Goal: Information Seeking & Learning: Check status

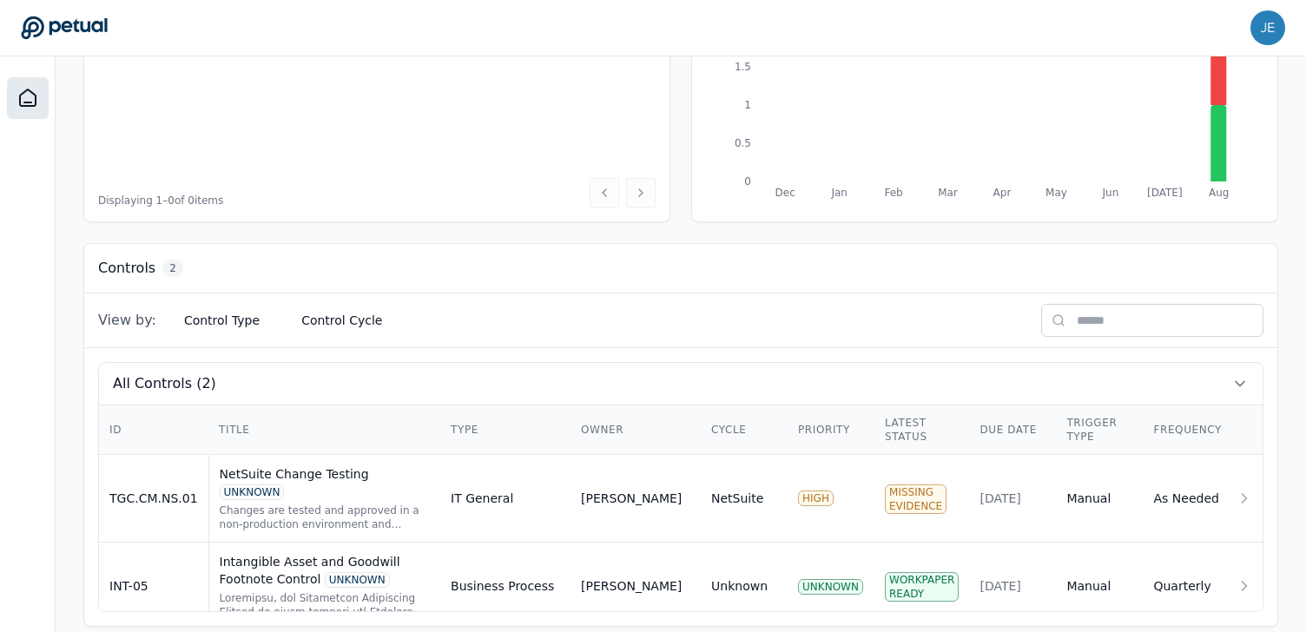
scroll to position [326, 0]
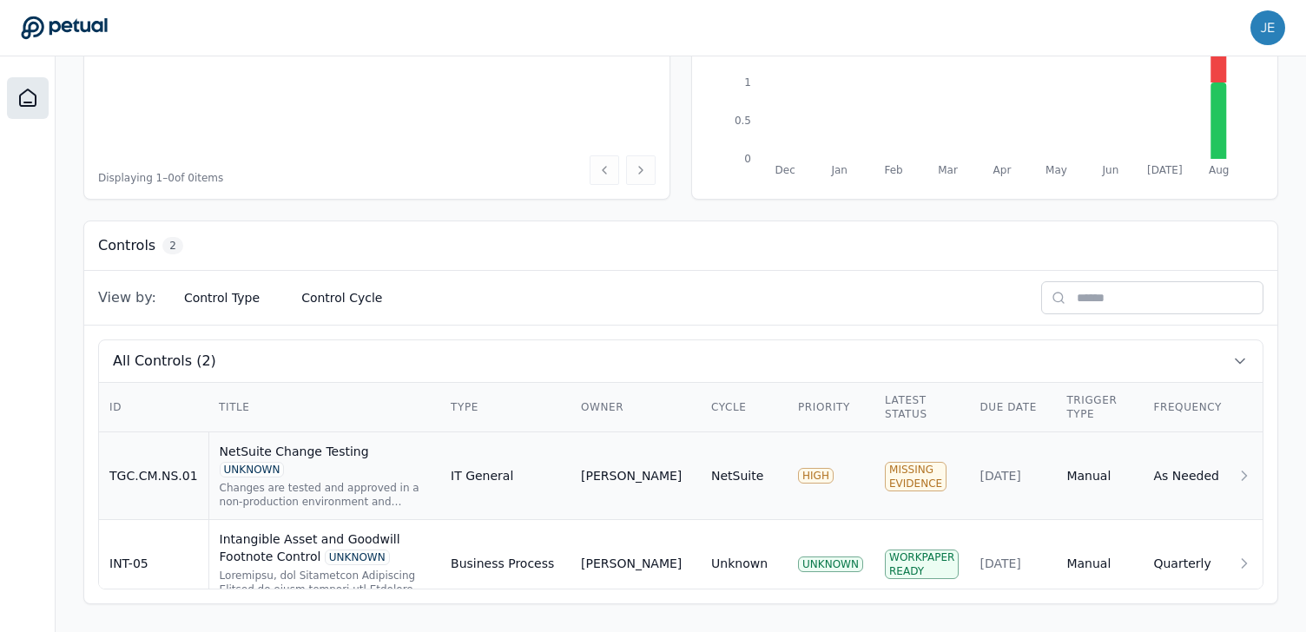
click at [294, 481] on div "Changes are tested and approved in a non-production environment and approved pr…" at bounding box center [325, 495] width 210 height 28
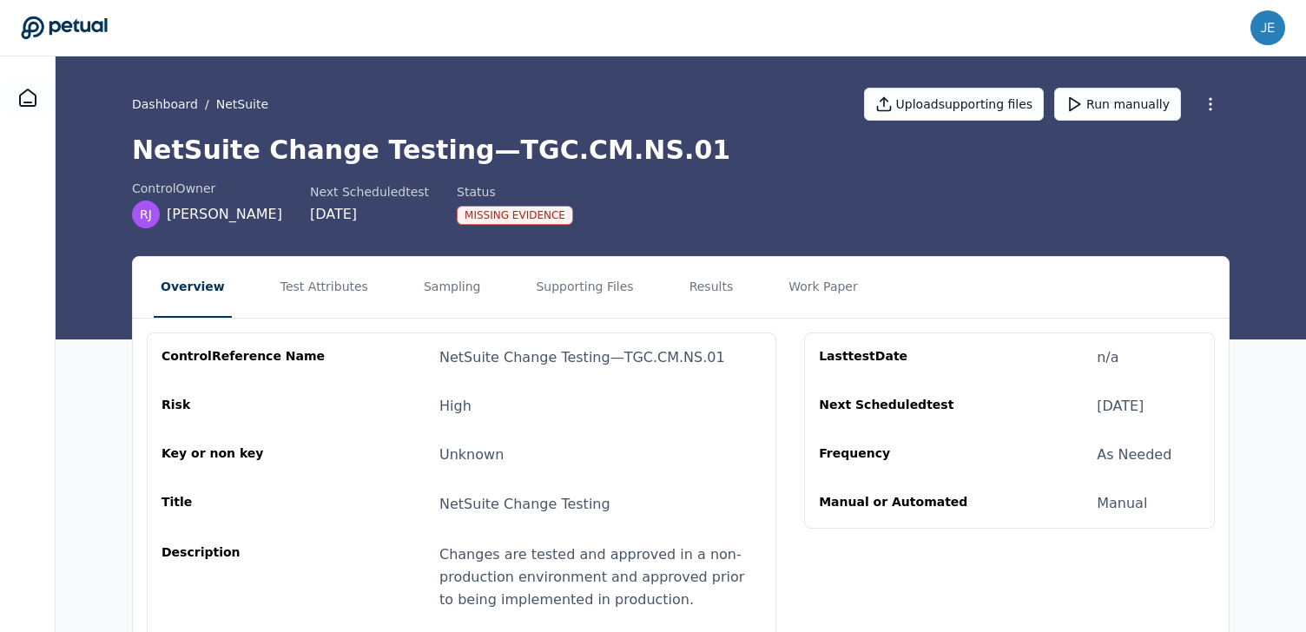
click at [498, 217] on div "Missing Evidence" at bounding box center [515, 215] width 116 height 19
click at [550, 277] on button "Supporting Files" at bounding box center [584, 287] width 111 height 61
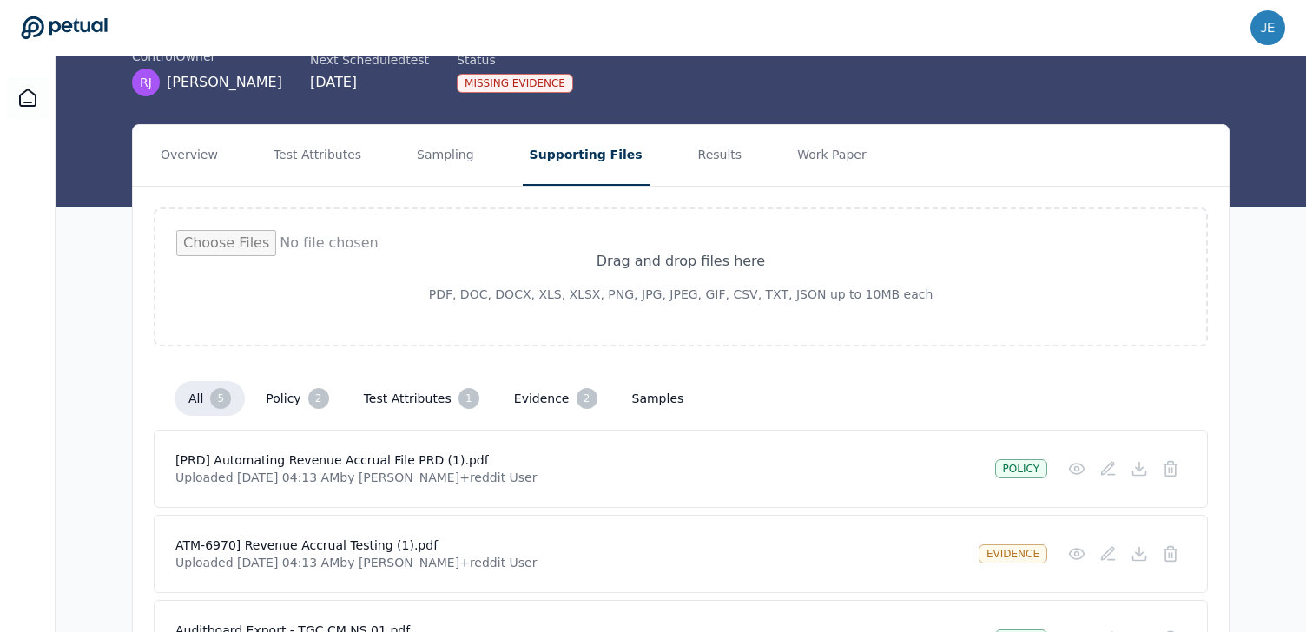
scroll to position [70, 0]
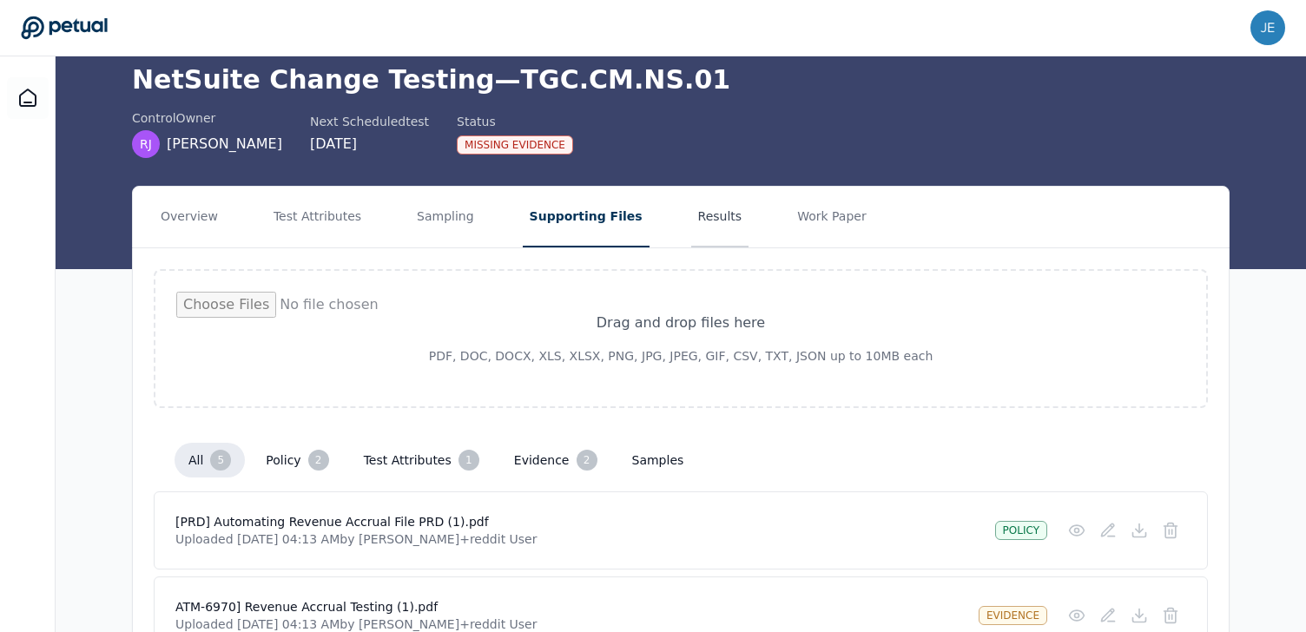
click at [704, 208] on button "Results" at bounding box center [720, 217] width 58 height 61
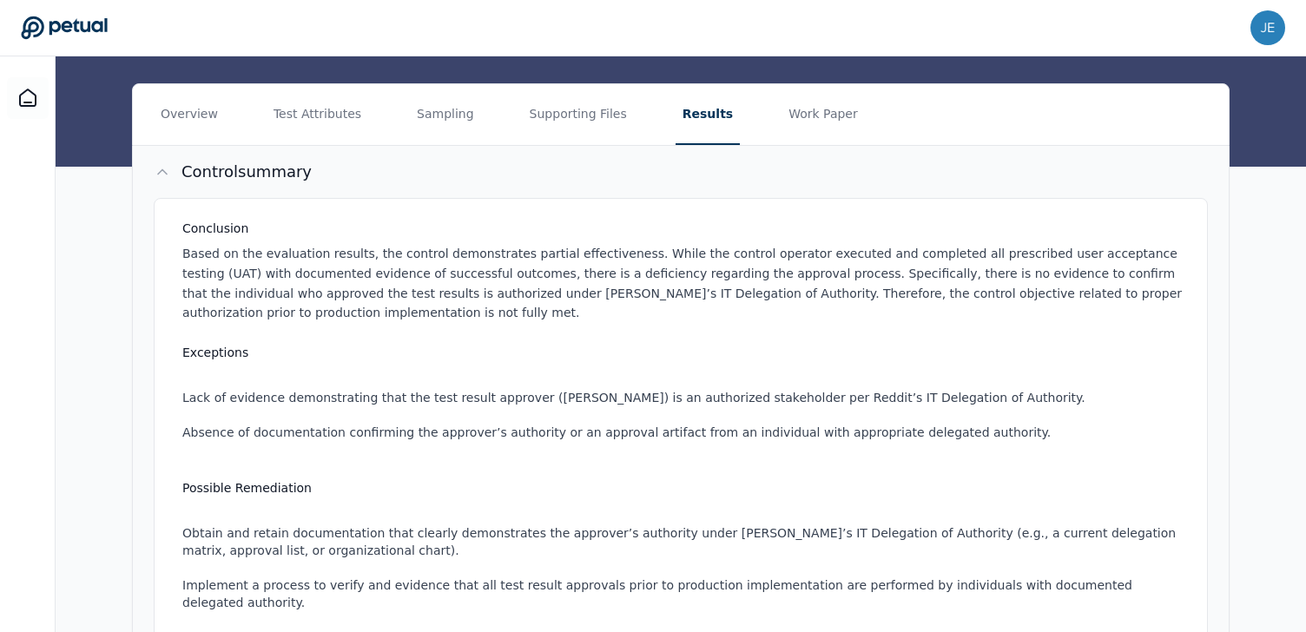
scroll to position [170, 0]
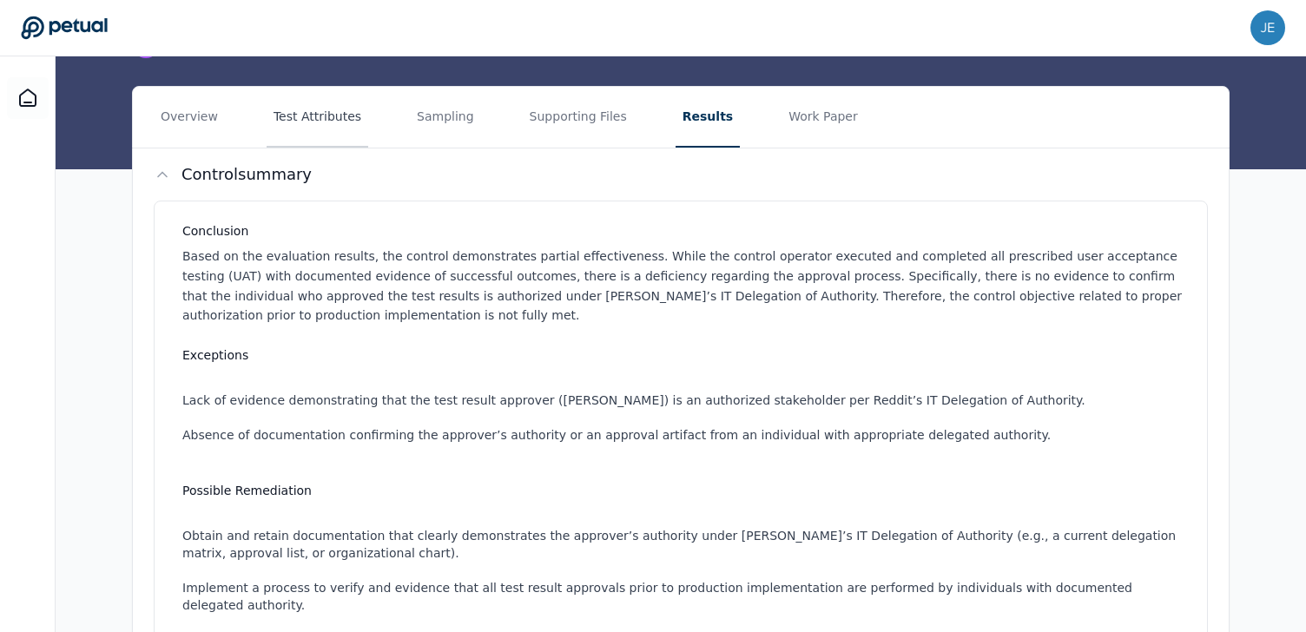
click at [343, 121] on button "Test Attributes" at bounding box center [318, 117] width 102 height 61
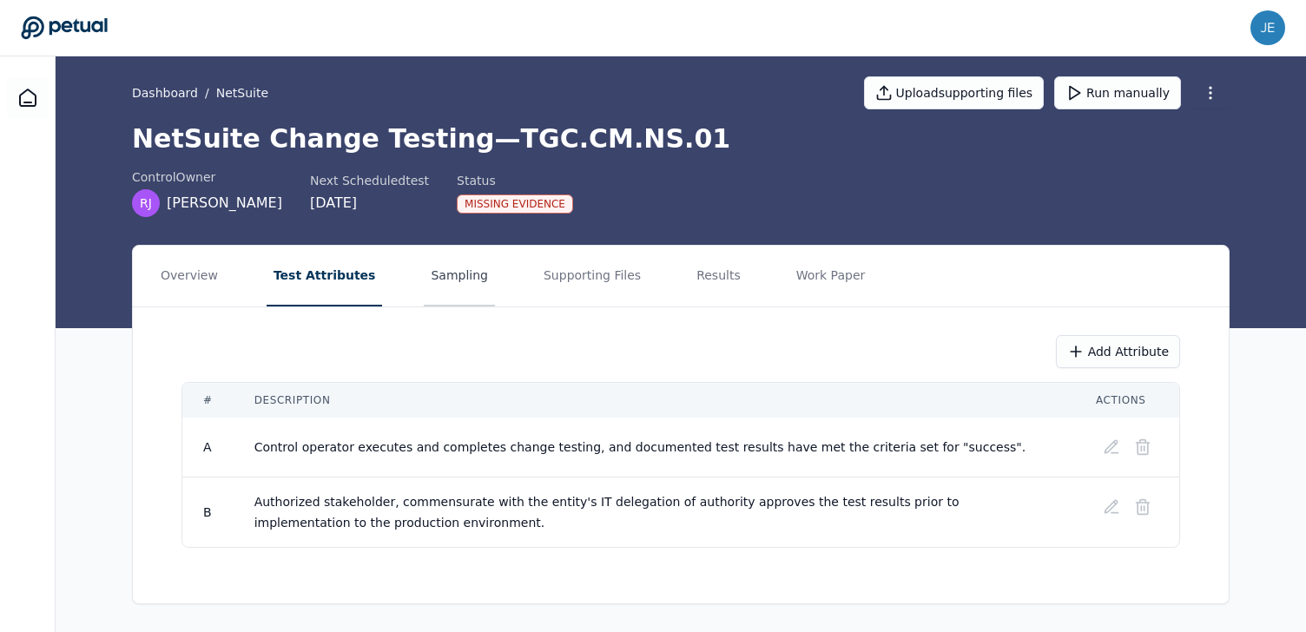
click at [442, 280] on button "Sampling" at bounding box center [459, 276] width 71 height 61
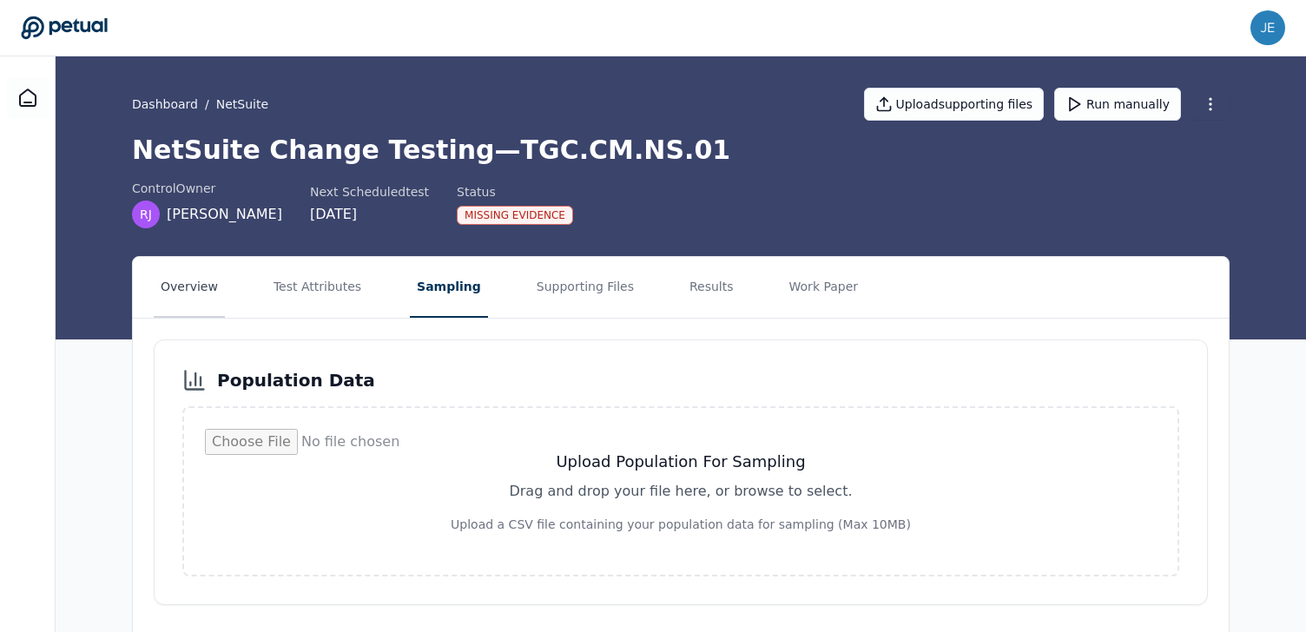
click at [198, 287] on button "Overview" at bounding box center [189, 287] width 71 height 61
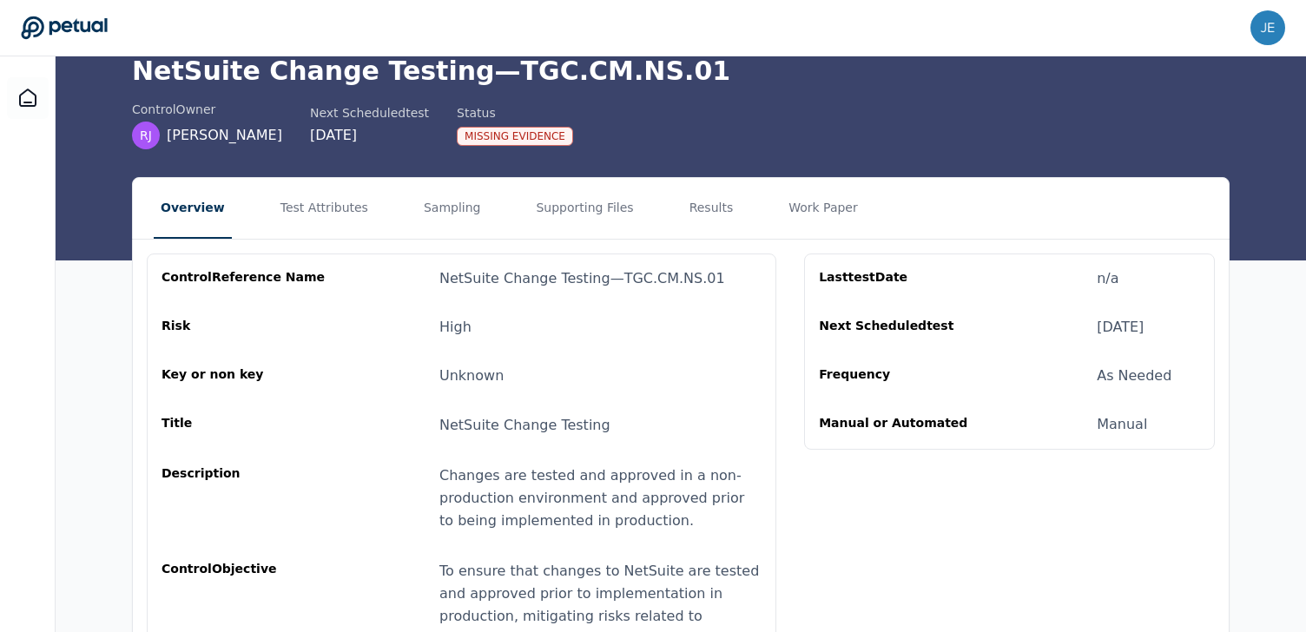
scroll to position [182, 0]
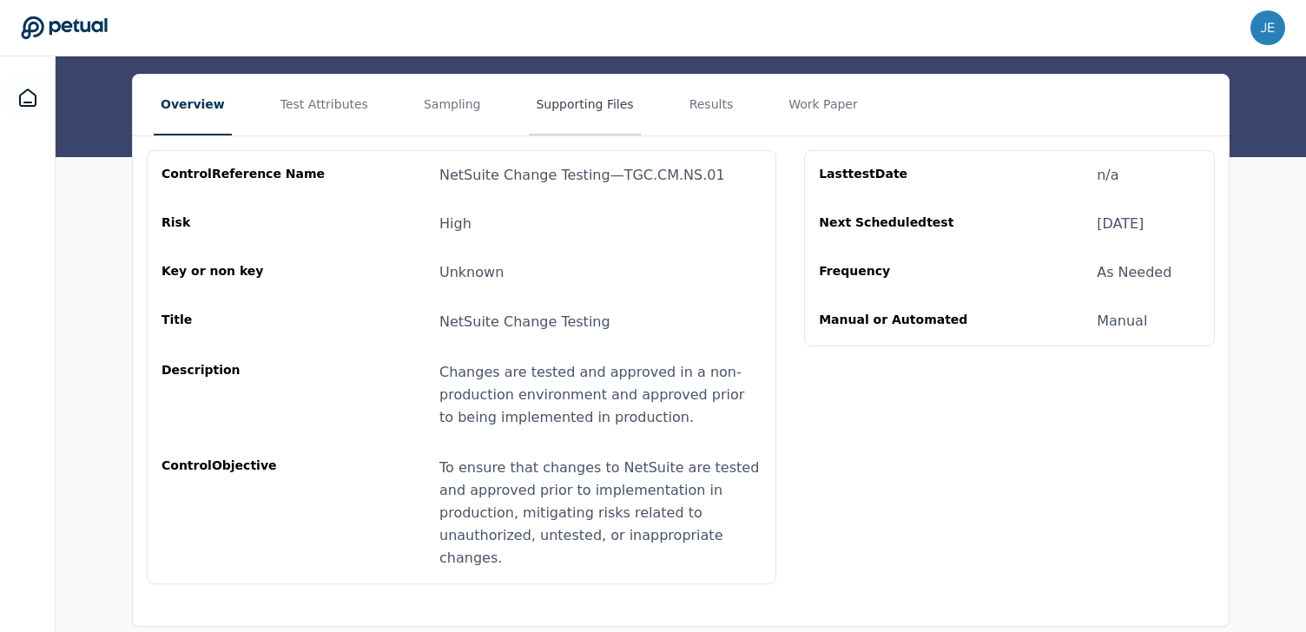
click at [562, 104] on button "Supporting Files" at bounding box center [584, 105] width 111 height 61
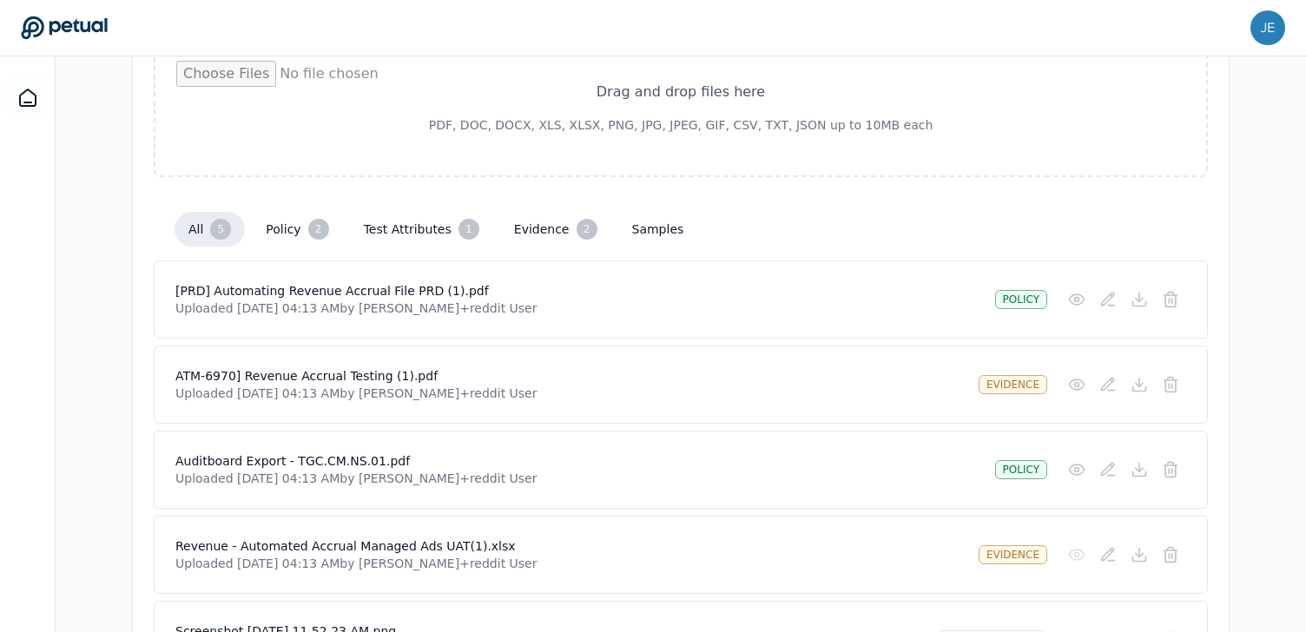
scroll to position [389, 0]
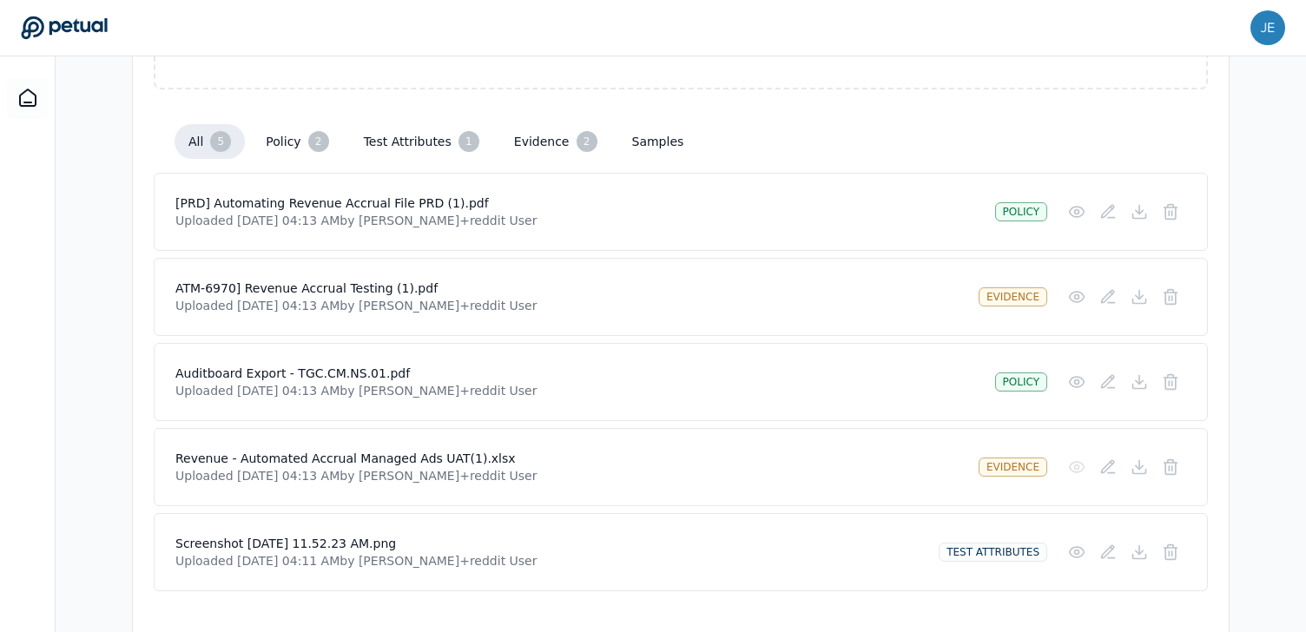
click at [436, 142] on button "test attributes 1" at bounding box center [421, 141] width 143 height 35
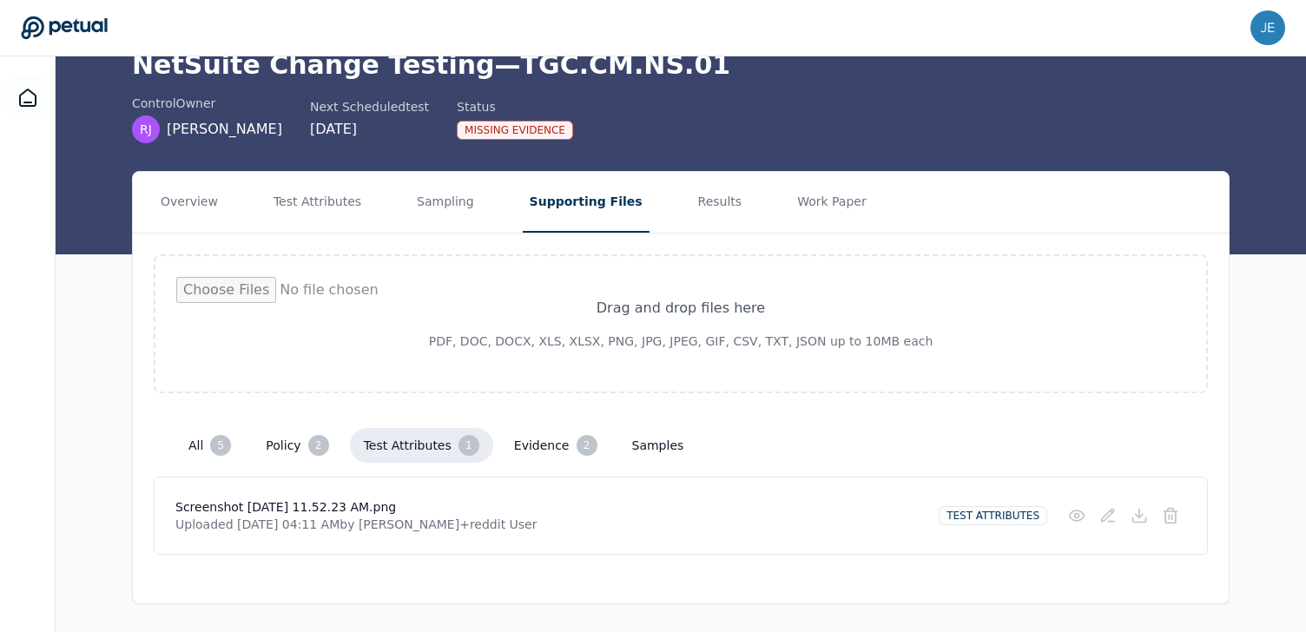
scroll to position [85, 0]
click at [532, 449] on button "evidence 2" at bounding box center [555, 445] width 111 height 35
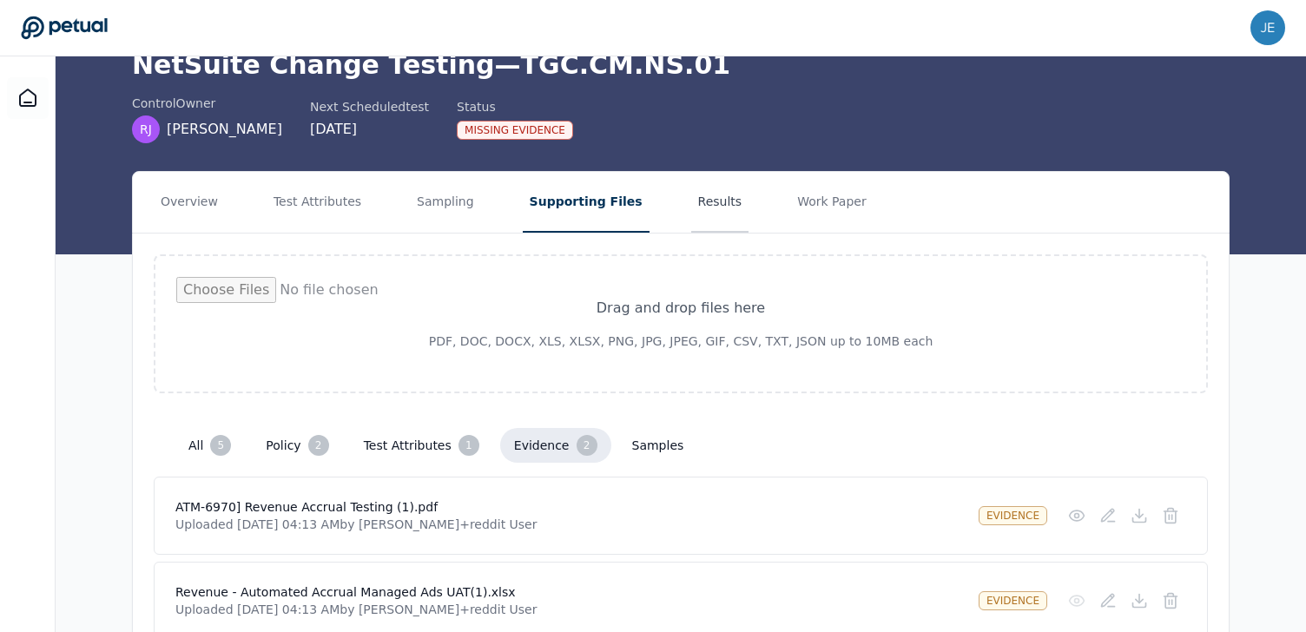
click at [691, 214] on button "Results" at bounding box center [720, 202] width 58 height 61
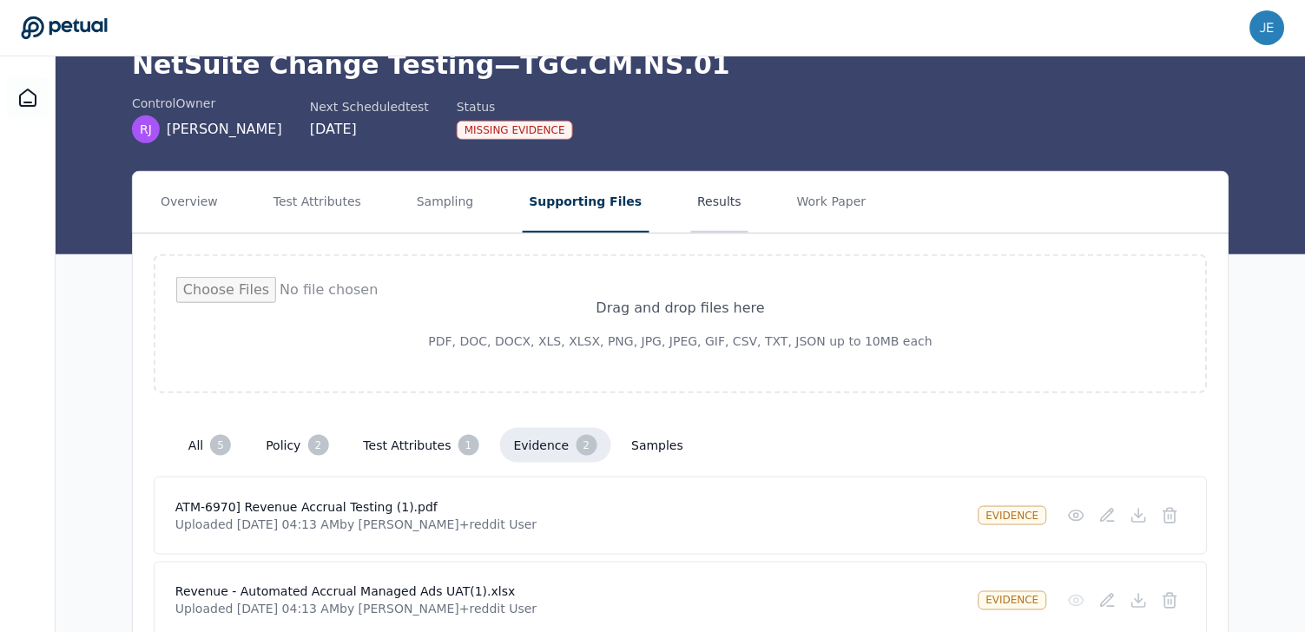
scroll to position [0, 0]
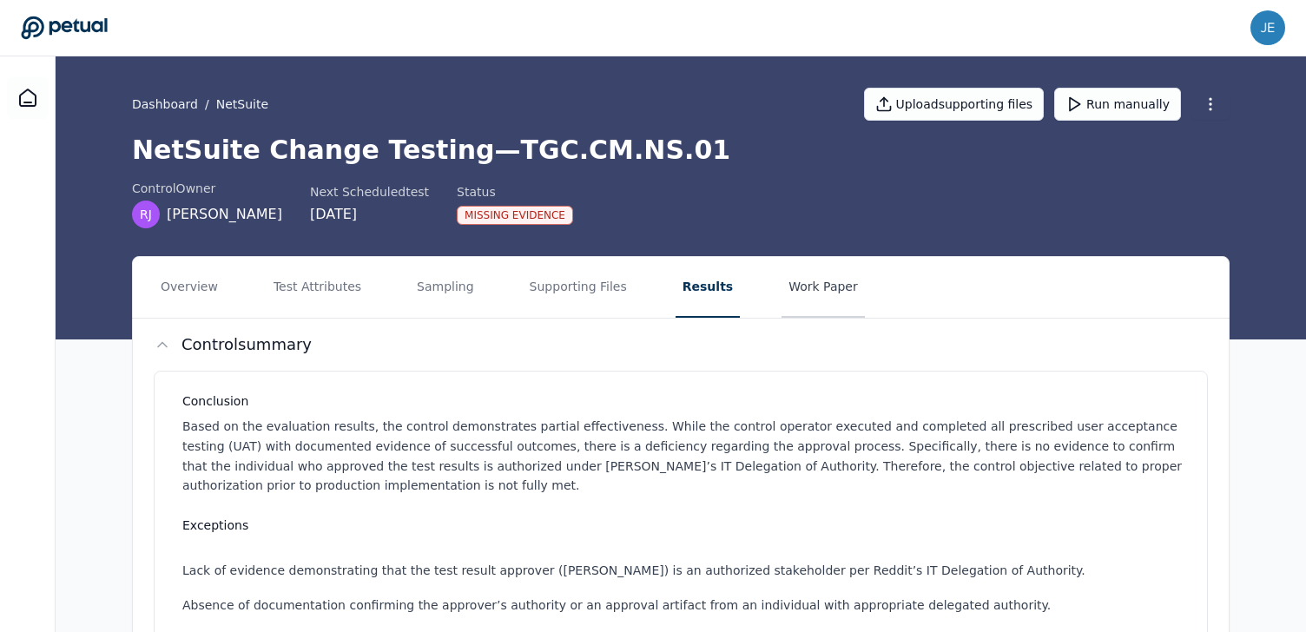
click at [792, 277] on button "Work Paper" at bounding box center [823, 287] width 83 height 61
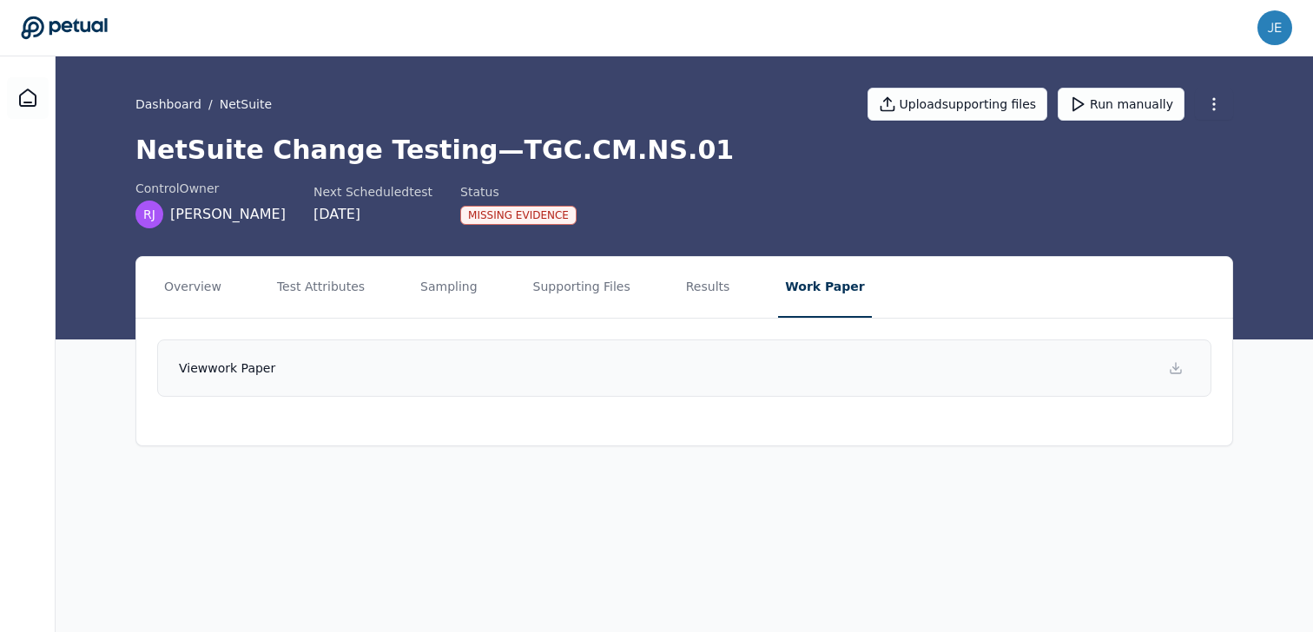
click at [360, 370] on link "View work paper" at bounding box center [684, 368] width 1054 height 57
click at [203, 290] on button "Overview" at bounding box center [192, 287] width 71 height 61
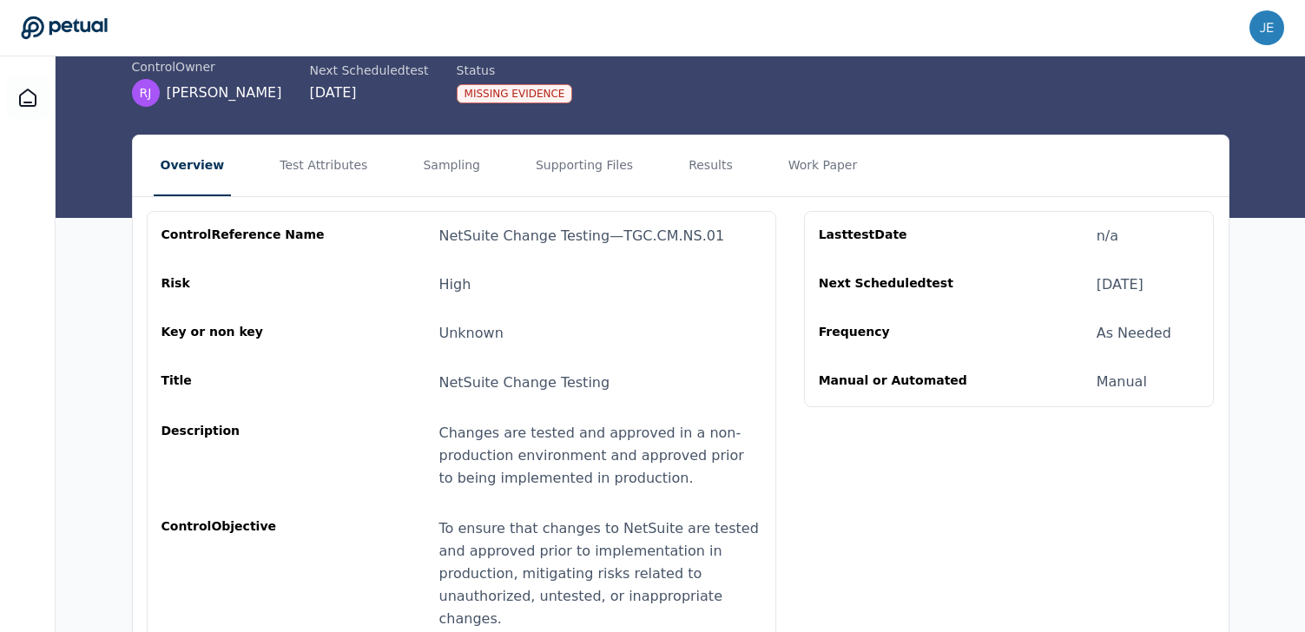
scroll to position [182, 0]
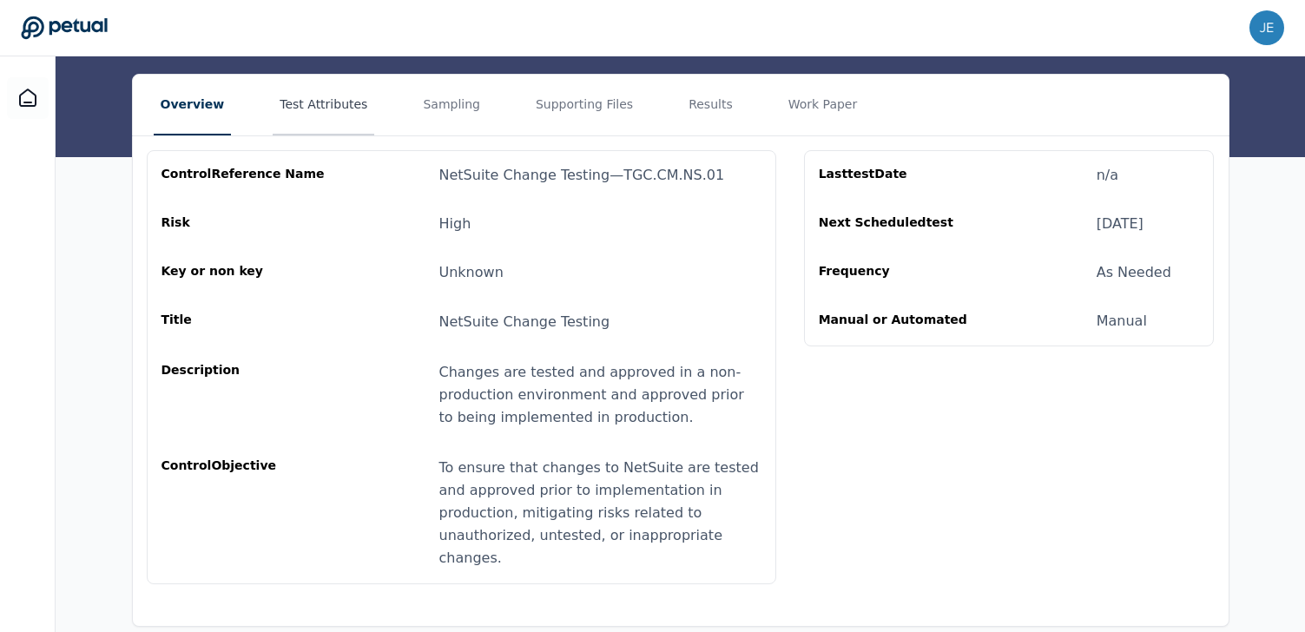
click at [335, 101] on button "Test Attributes" at bounding box center [324, 105] width 102 height 61
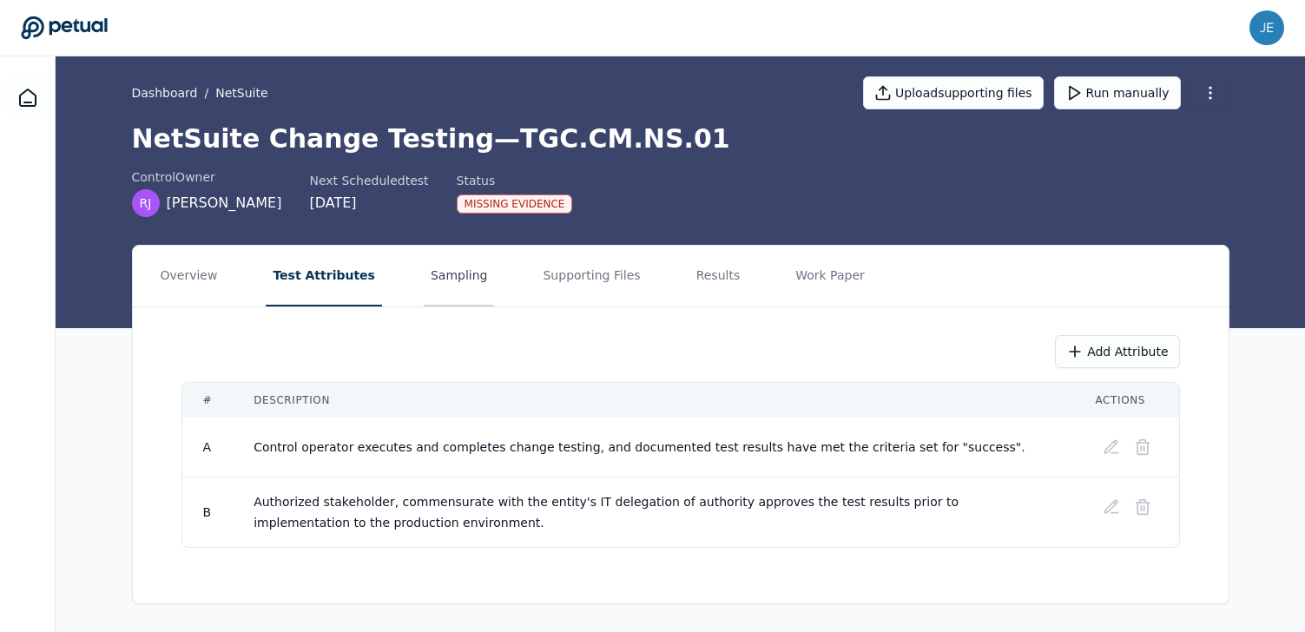
click at [463, 269] on button "Sampling" at bounding box center [459, 276] width 71 height 61
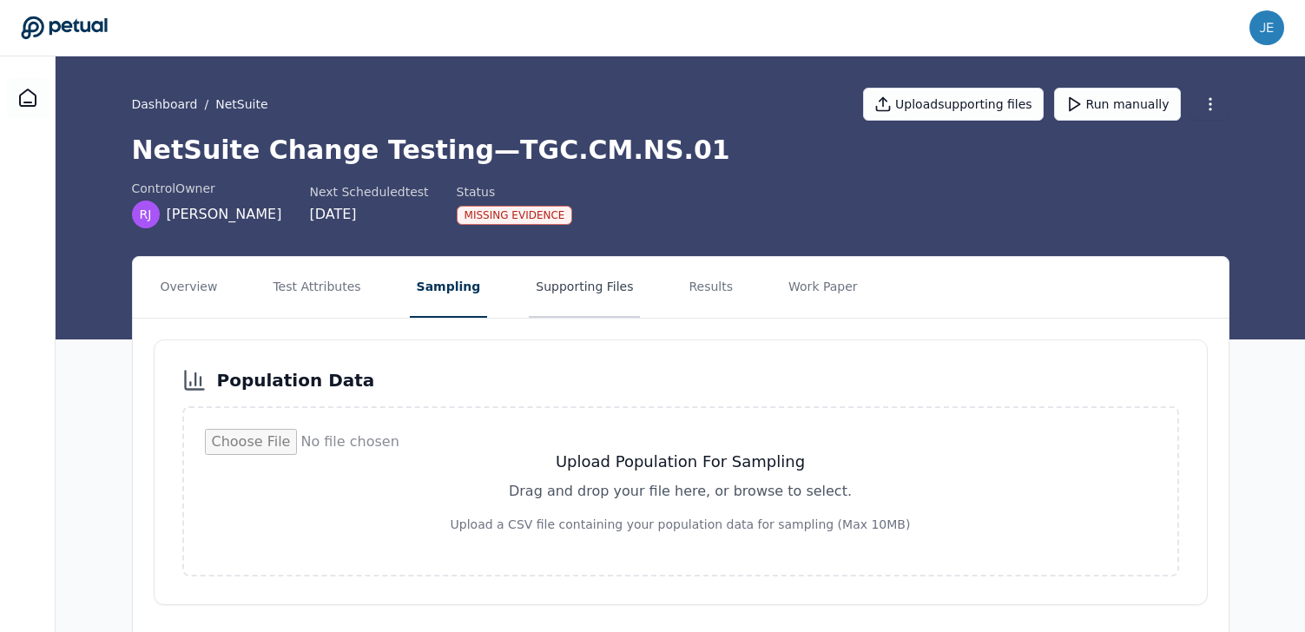
click at [574, 282] on button "Supporting Files" at bounding box center [584, 287] width 111 height 61
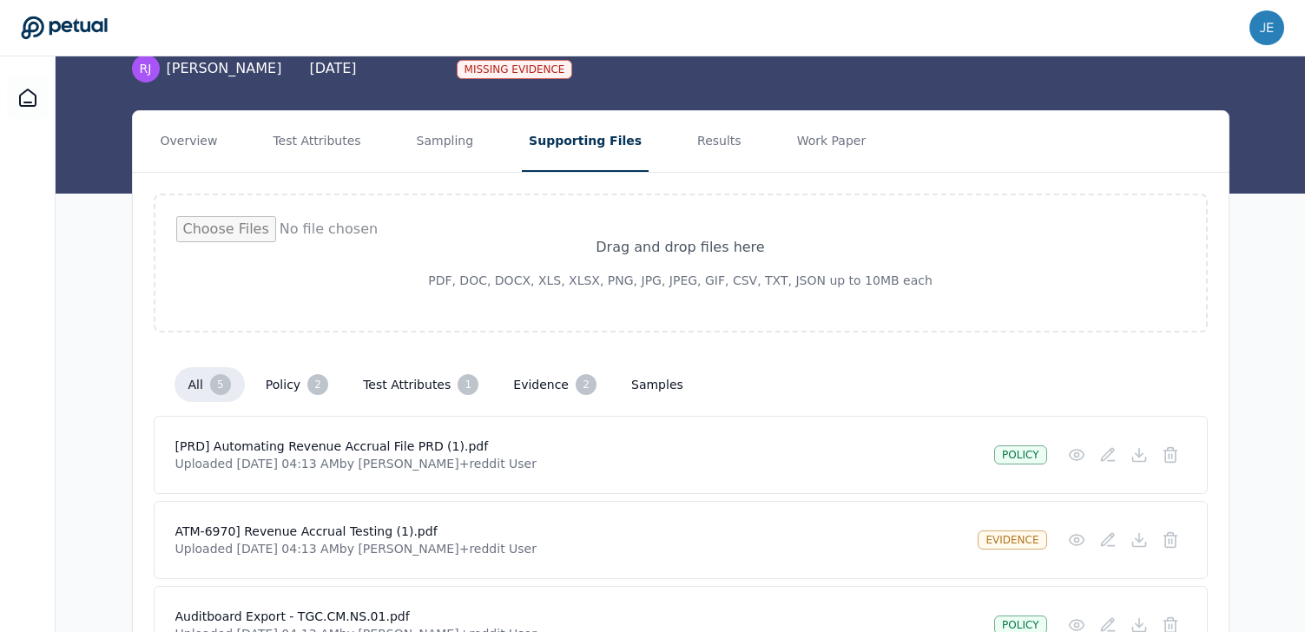
scroll to position [123, 0]
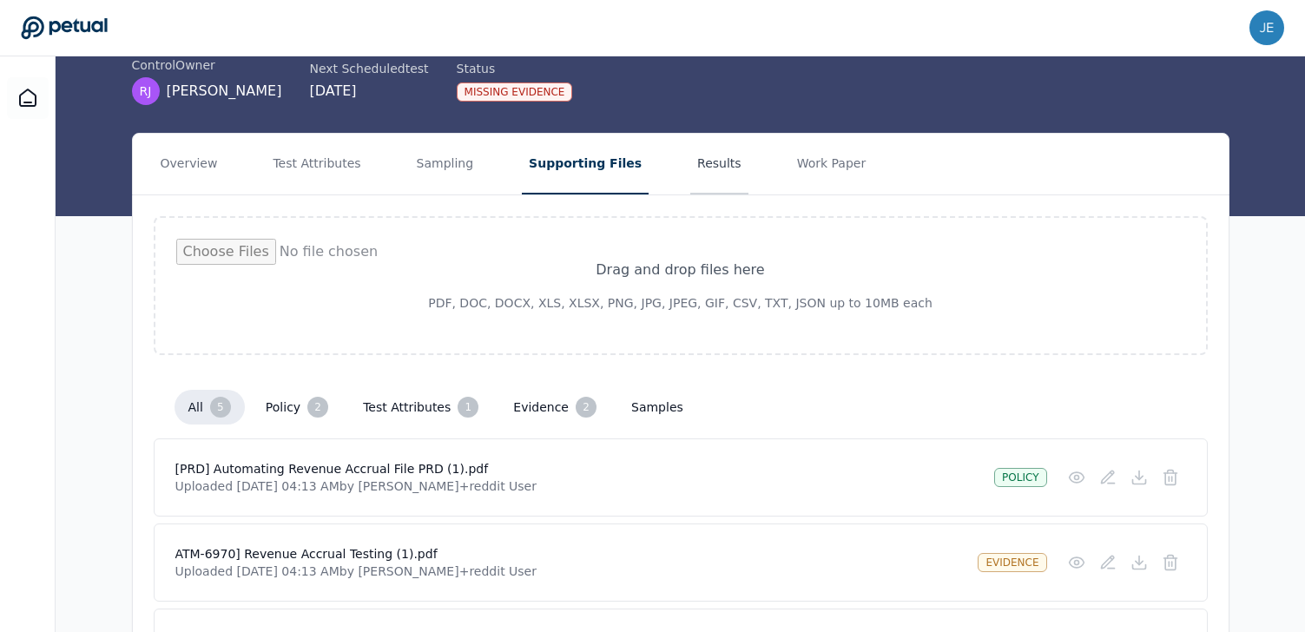
click at [690, 175] on button "Results" at bounding box center [719, 164] width 58 height 61
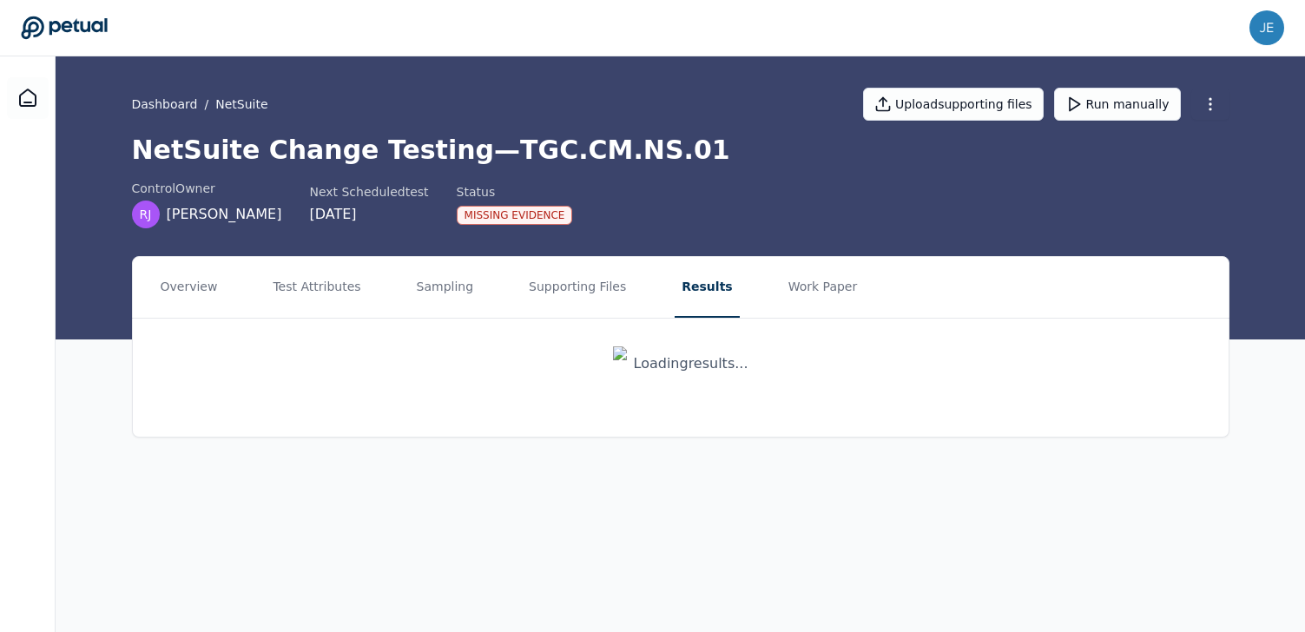
scroll to position [0, 0]
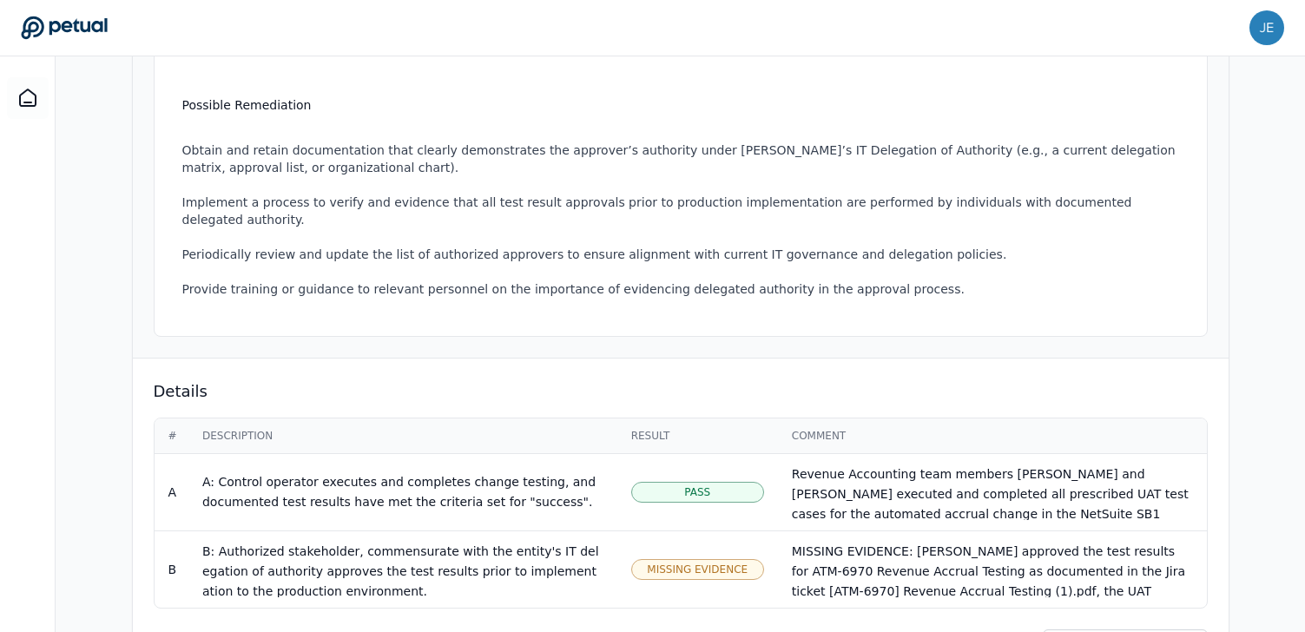
scroll to position [626, 0]
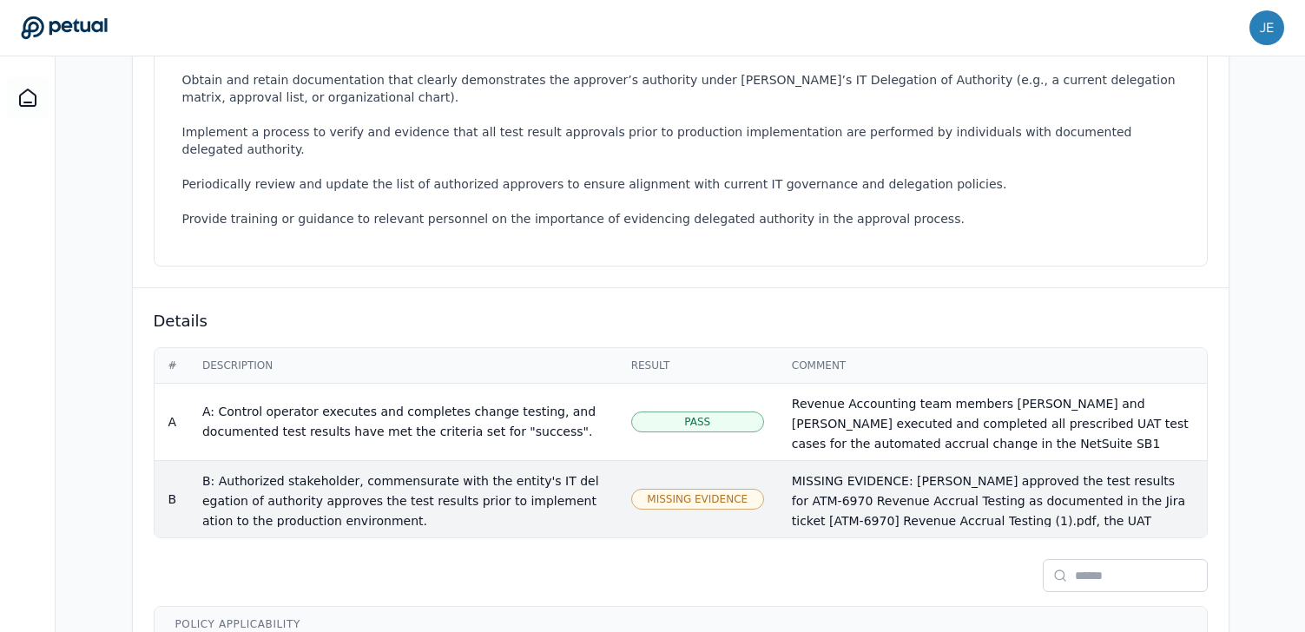
click at [664, 492] on span "Missing Evidence" at bounding box center [697, 499] width 101 height 14
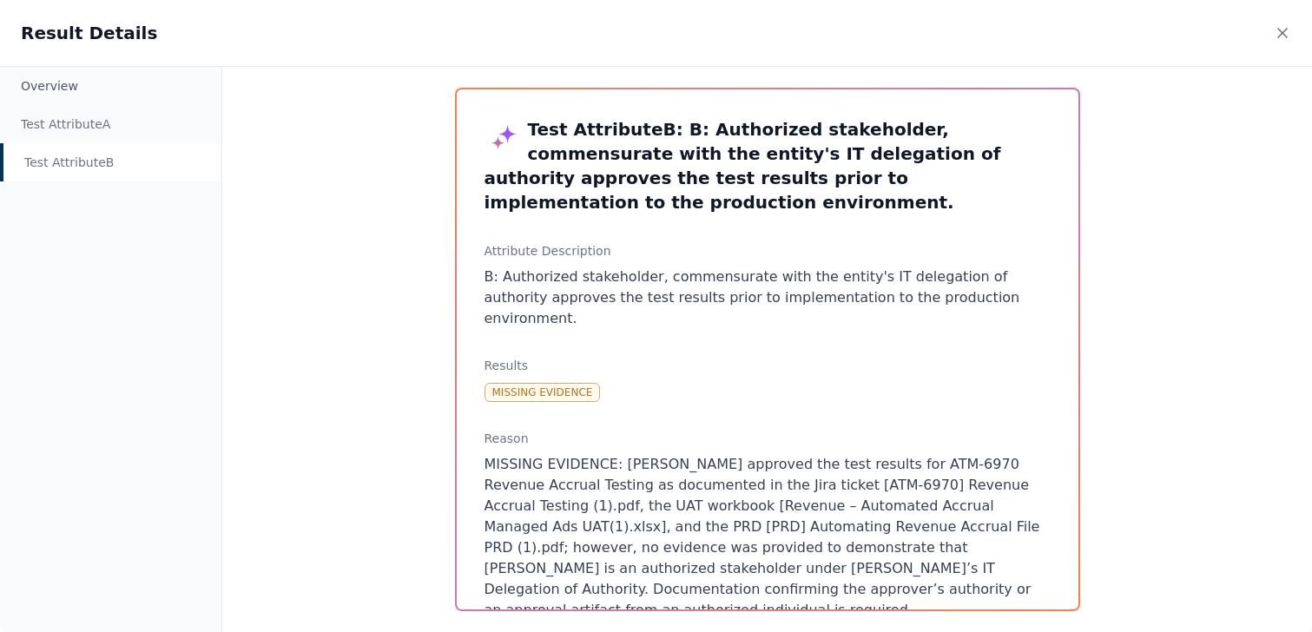
click at [554, 383] on div "Missing Evidence" at bounding box center [543, 392] width 116 height 19
click at [413, 365] on div "Overview Test Attribute A Test Attribute B Test Attribute B : B: Authorized sta…" at bounding box center [656, 349] width 1312 height 566
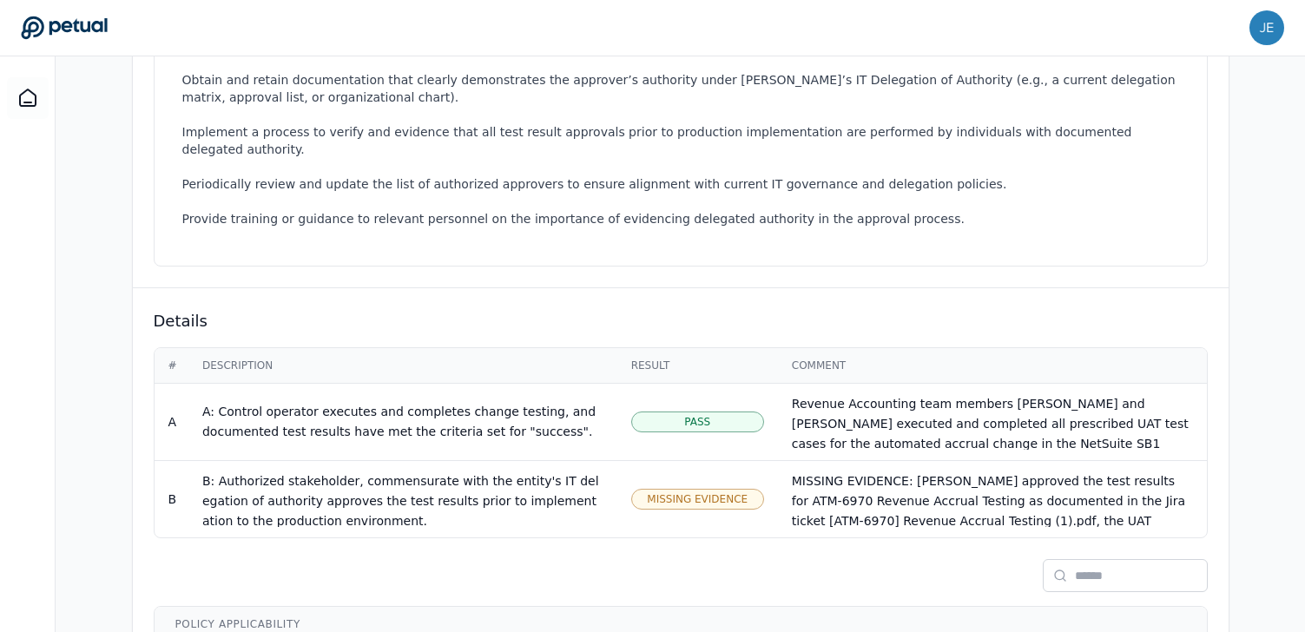
scroll to position [731, 0]
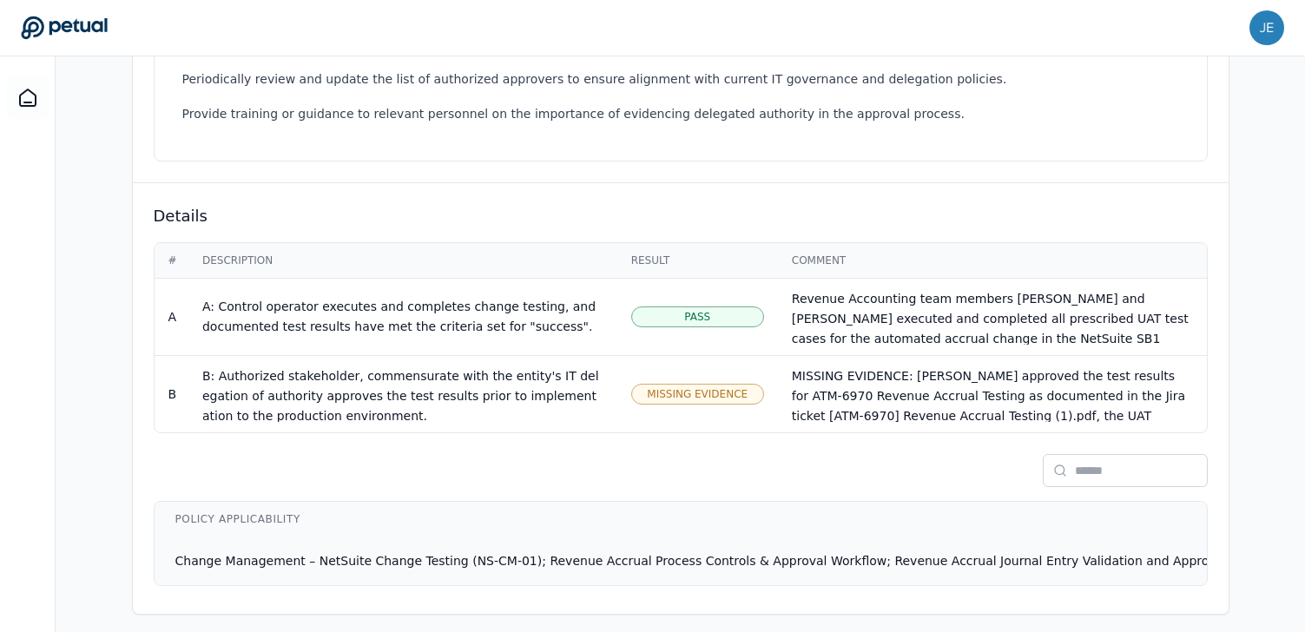
click at [631, 554] on span "Change Management – NetSuite Change Testing (NS-CM-01); Revenue Accrual Process…" at bounding box center [701, 561] width 1053 height 14
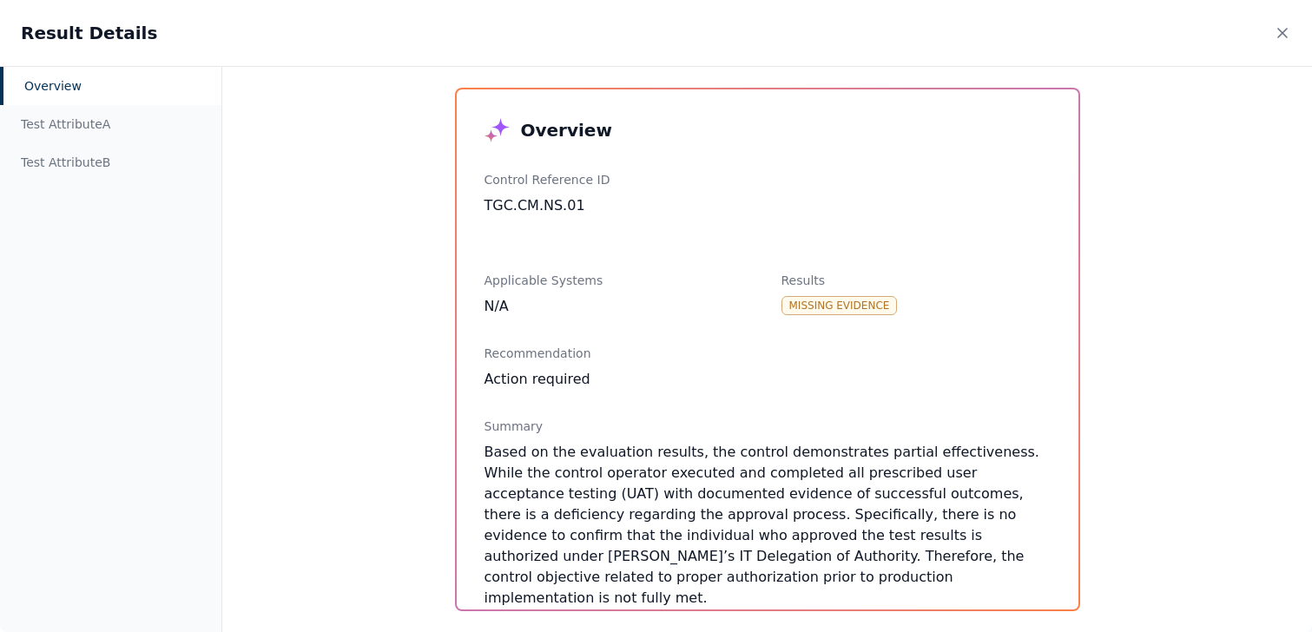
click at [870, 306] on div "Missing Evidence" at bounding box center [840, 305] width 116 height 19
click at [417, 247] on div "Overview Test Attribute A Test Attribute B Overview Control Reference ID TGC.CM…" at bounding box center [656, 349] width 1312 height 566
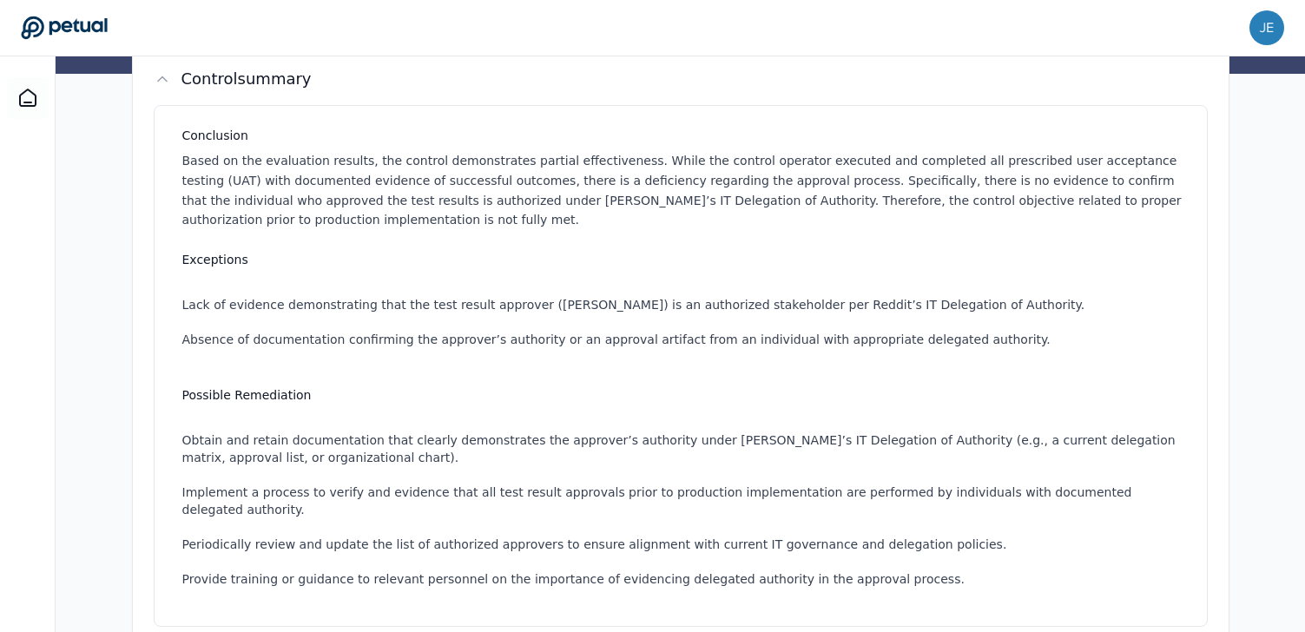
scroll to position [142, 0]
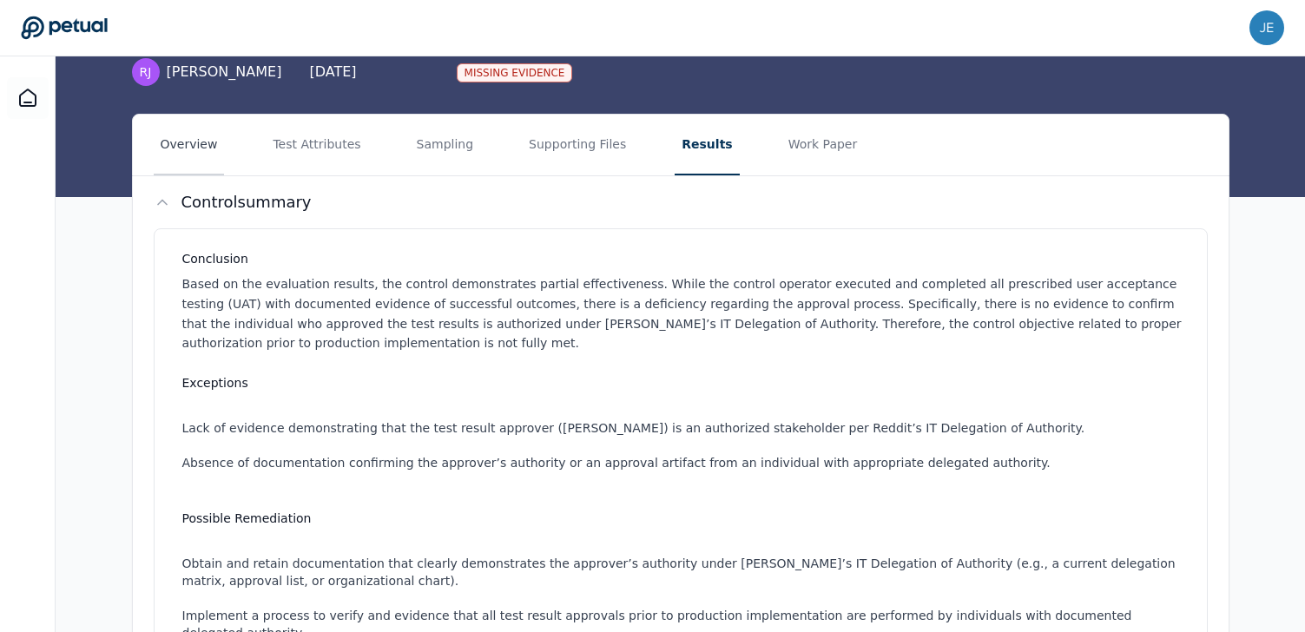
click at [219, 134] on button "Overview" at bounding box center [189, 145] width 71 height 61
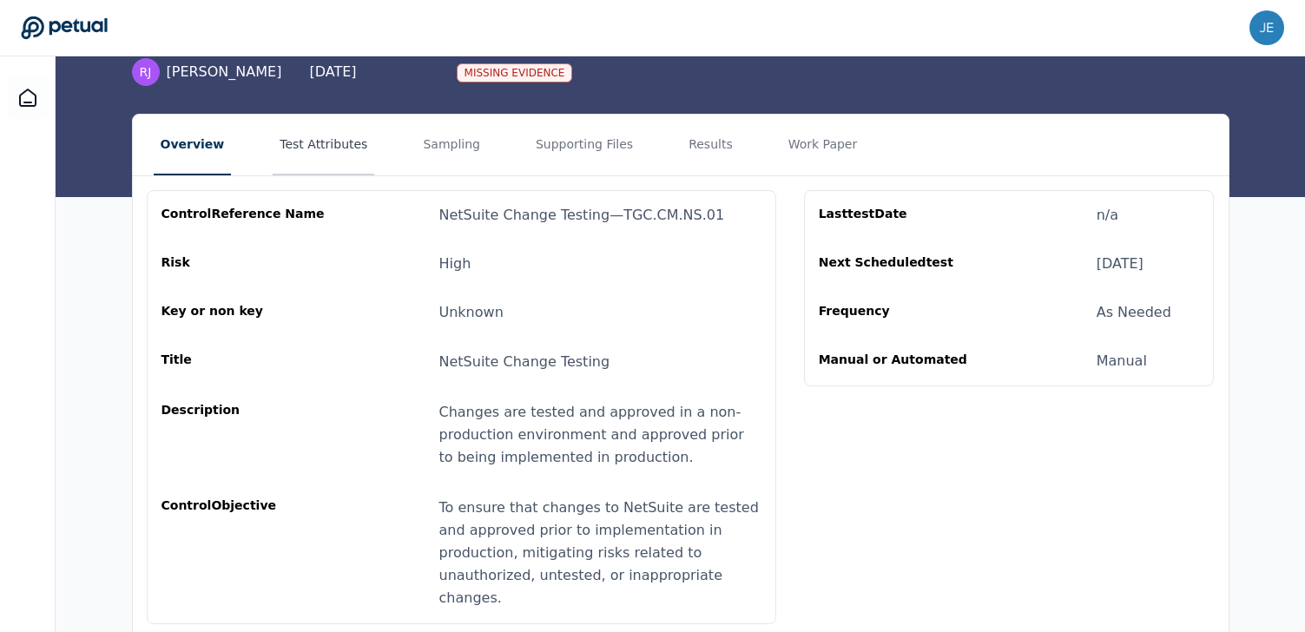
click at [303, 150] on button "Test Attributes" at bounding box center [324, 145] width 102 height 61
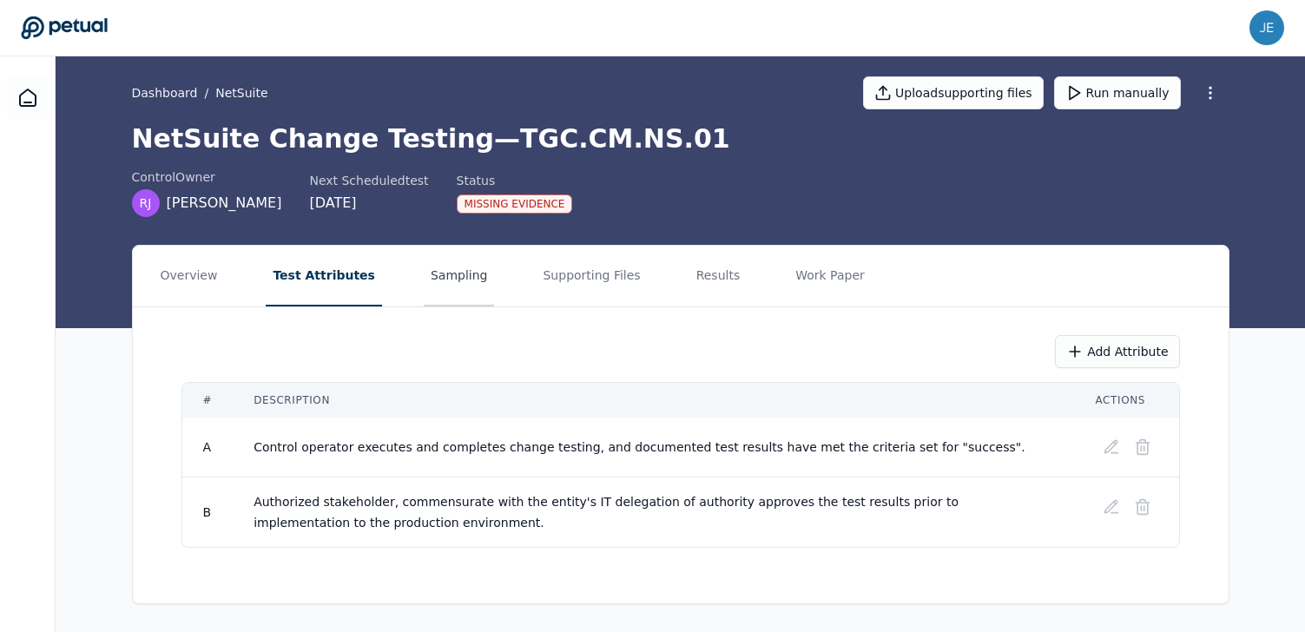
click at [437, 271] on button "Sampling" at bounding box center [459, 276] width 71 height 61
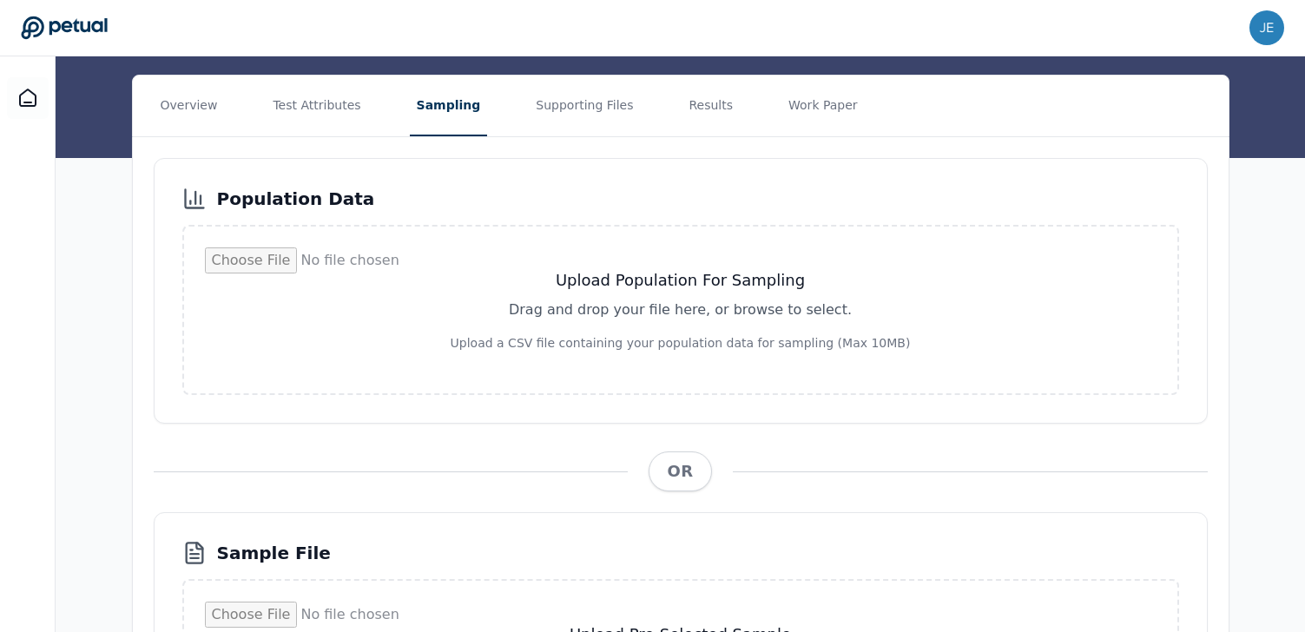
scroll to position [162, 0]
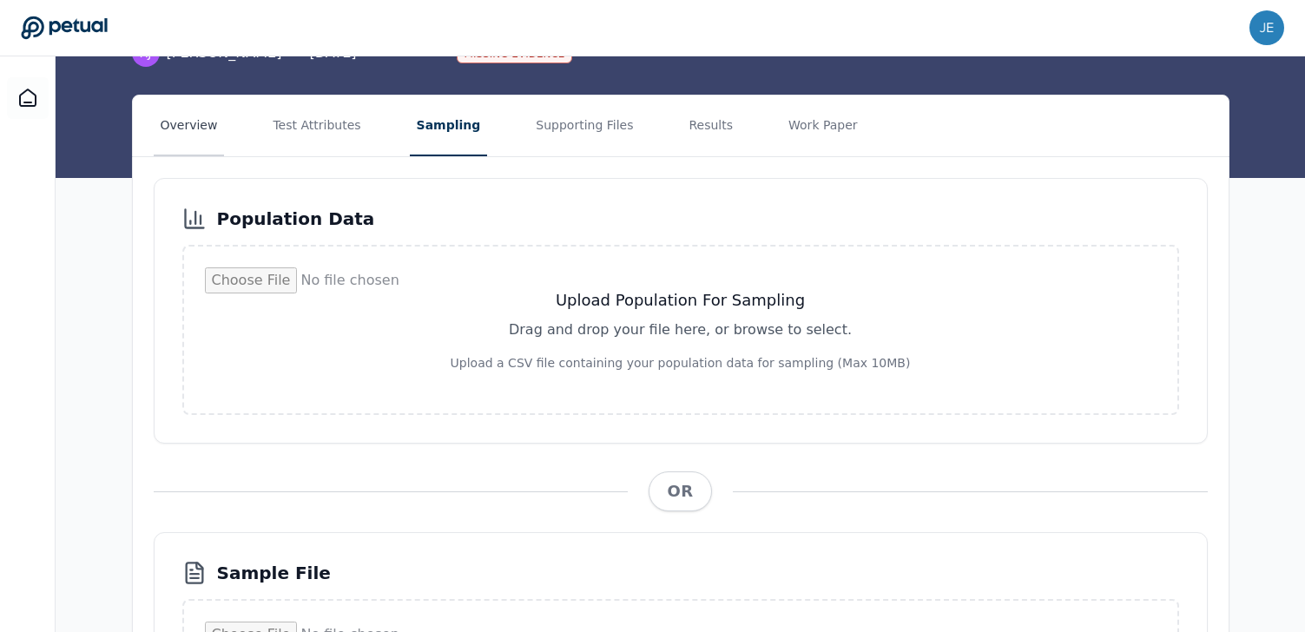
click at [201, 120] on button "Overview" at bounding box center [189, 126] width 71 height 61
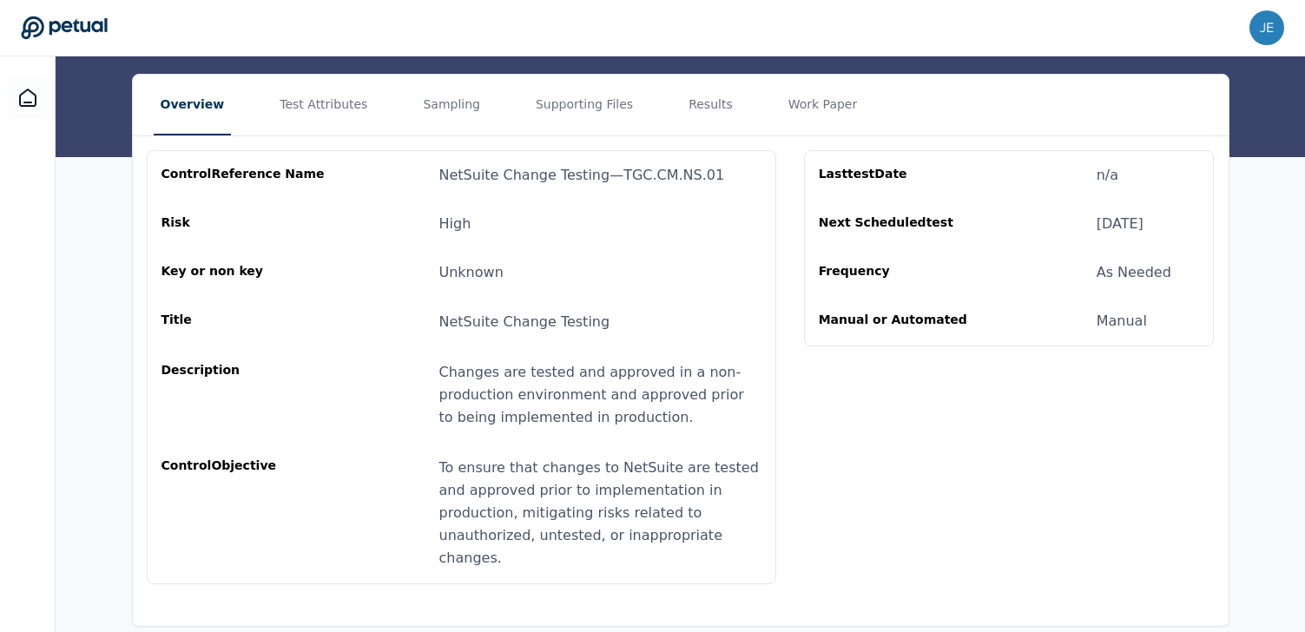
scroll to position [75, 0]
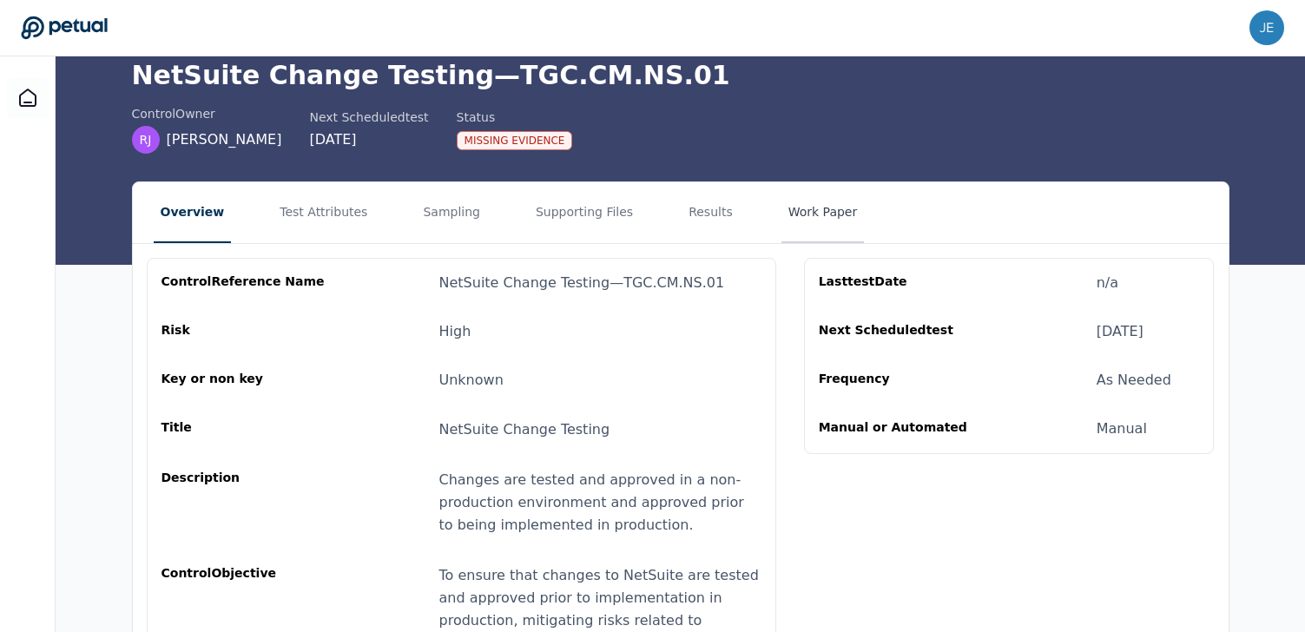
click at [796, 217] on button "Work Paper" at bounding box center [823, 212] width 83 height 61
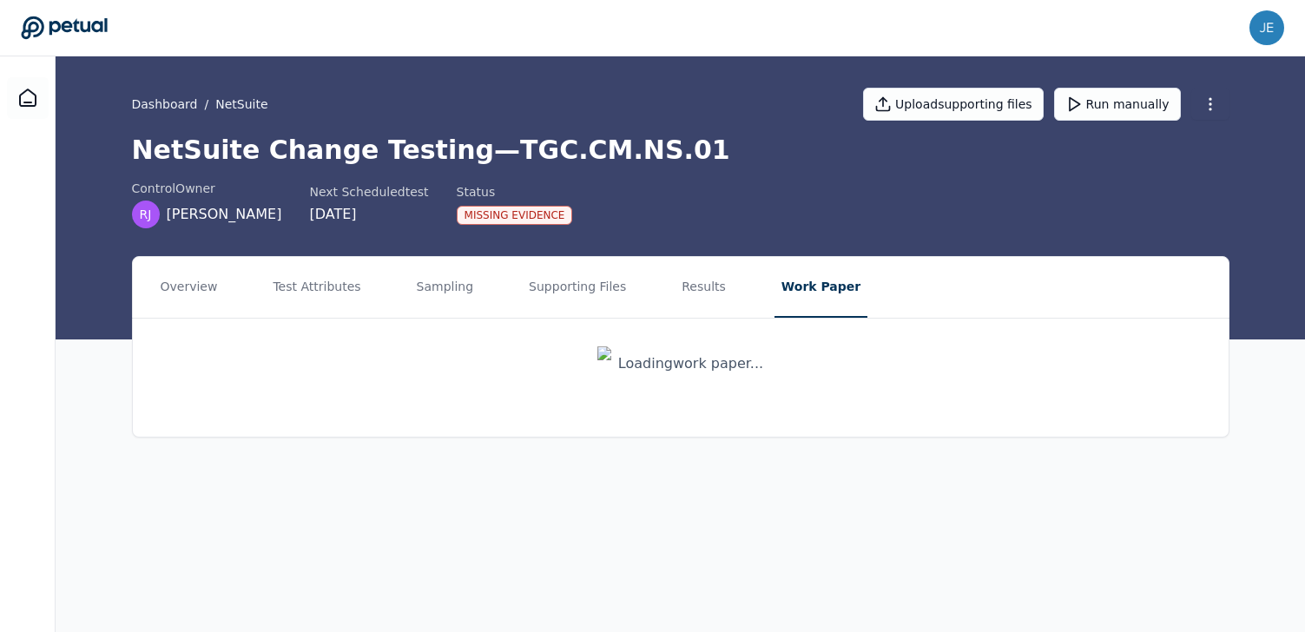
scroll to position [0, 0]
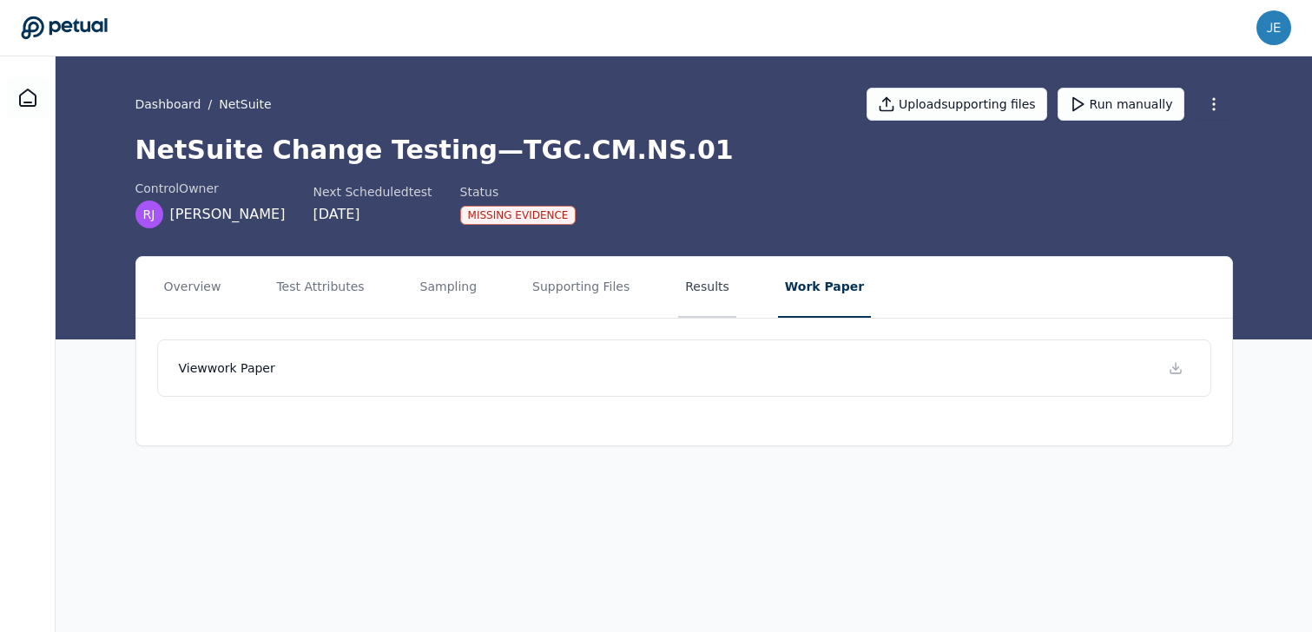
click at [685, 287] on button "Results" at bounding box center [707, 287] width 58 height 61
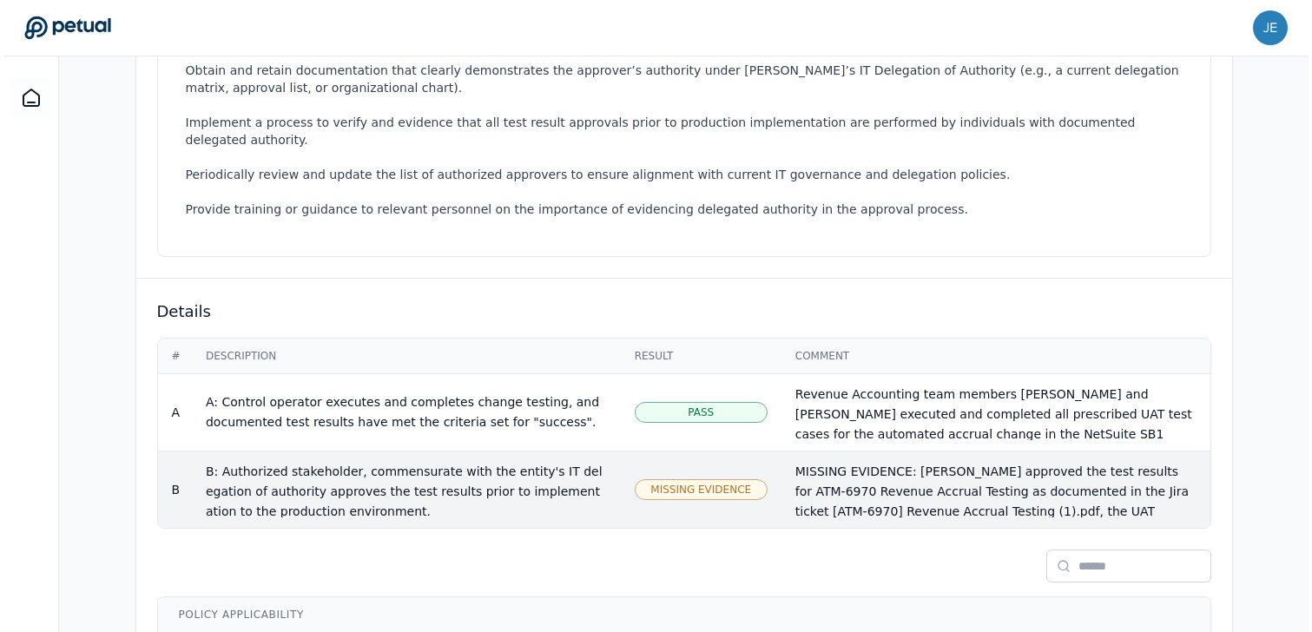
scroll to position [643, 0]
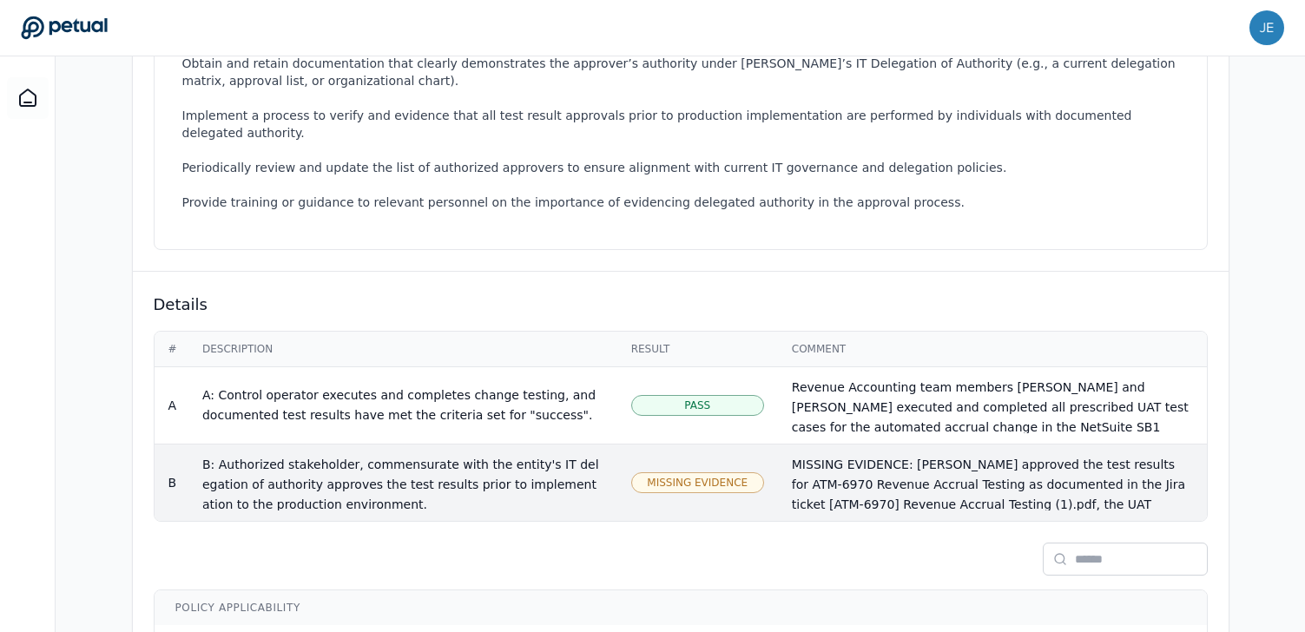
click at [681, 476] on span "Missing Evidence" at bounding box center [697, 483] width 101 height 14
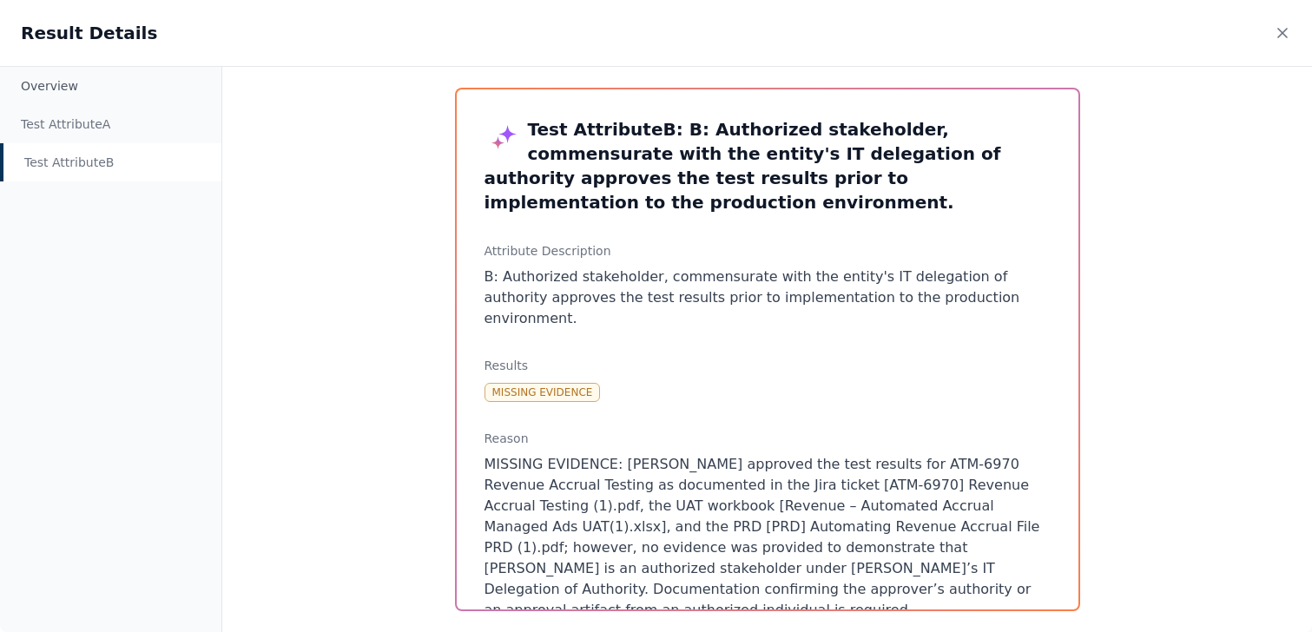
click at [582, 383] on div "Missing Evidence" at bounding box center [543, 392] width 116 height 19
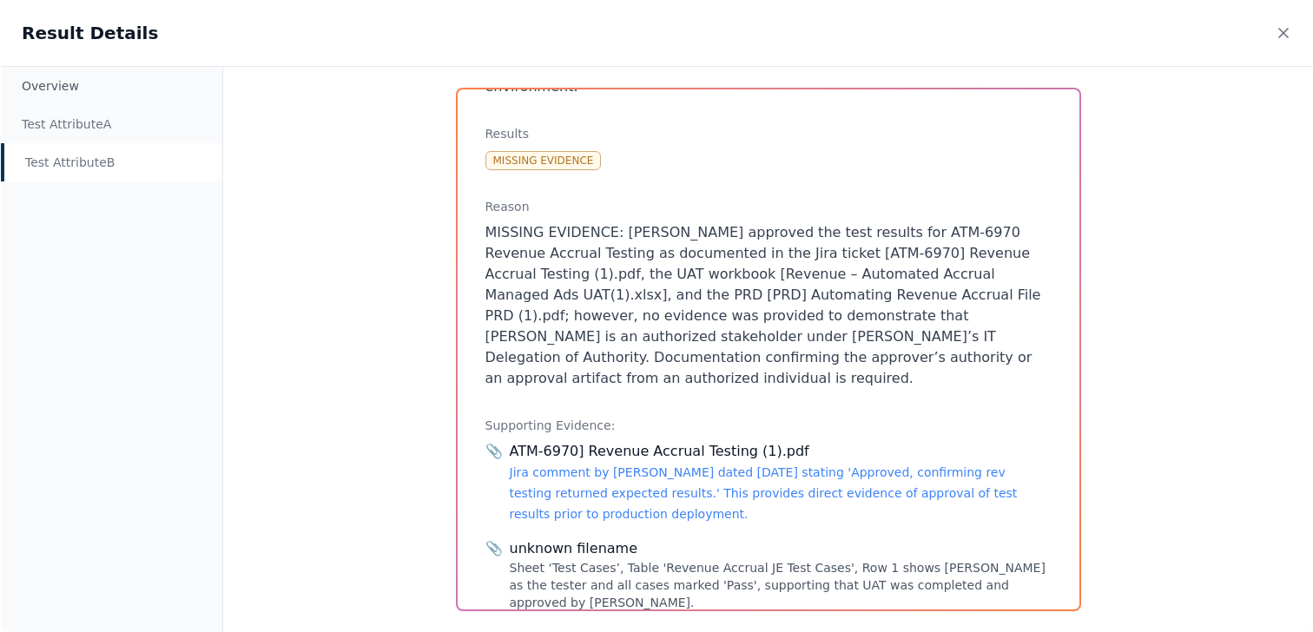
scroll to position [320, 0]
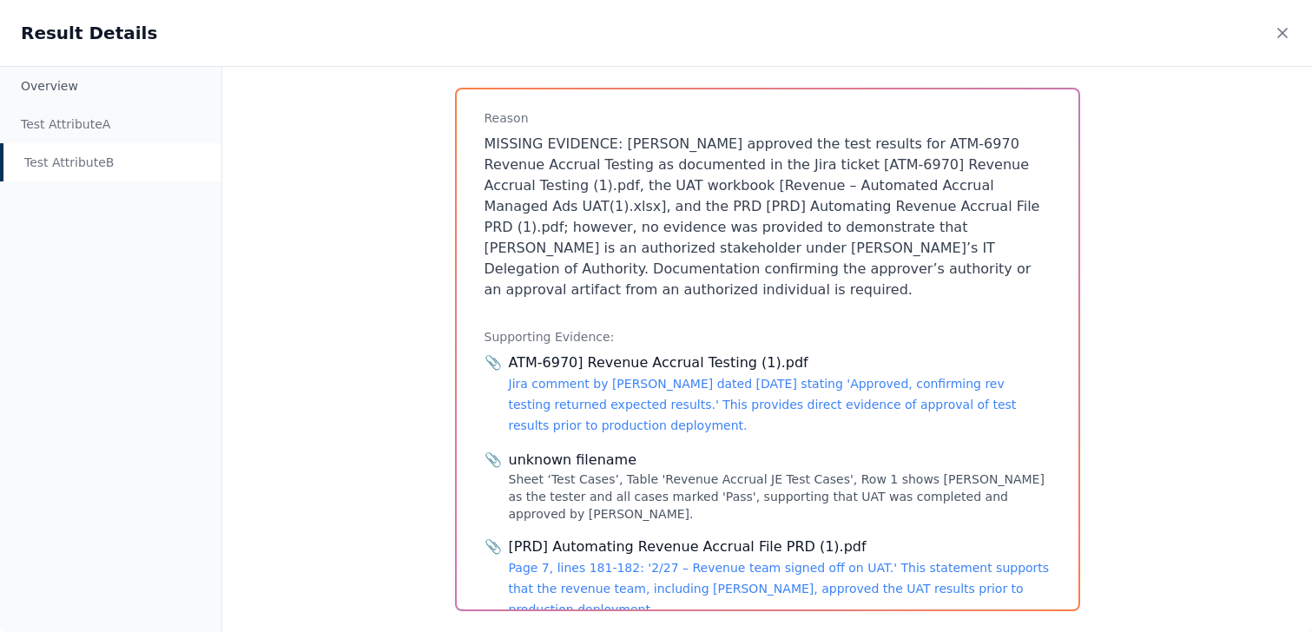
click at [422, 373] on div "Overview Test Attribute A Test Attribute B Test Attribute B : B: Authorized sta…" at bounding box center [656, 349] width 1312 height 566
click at [756, 53] on div "Result Details" at bounding box center [656, 33] width 1312 height 66
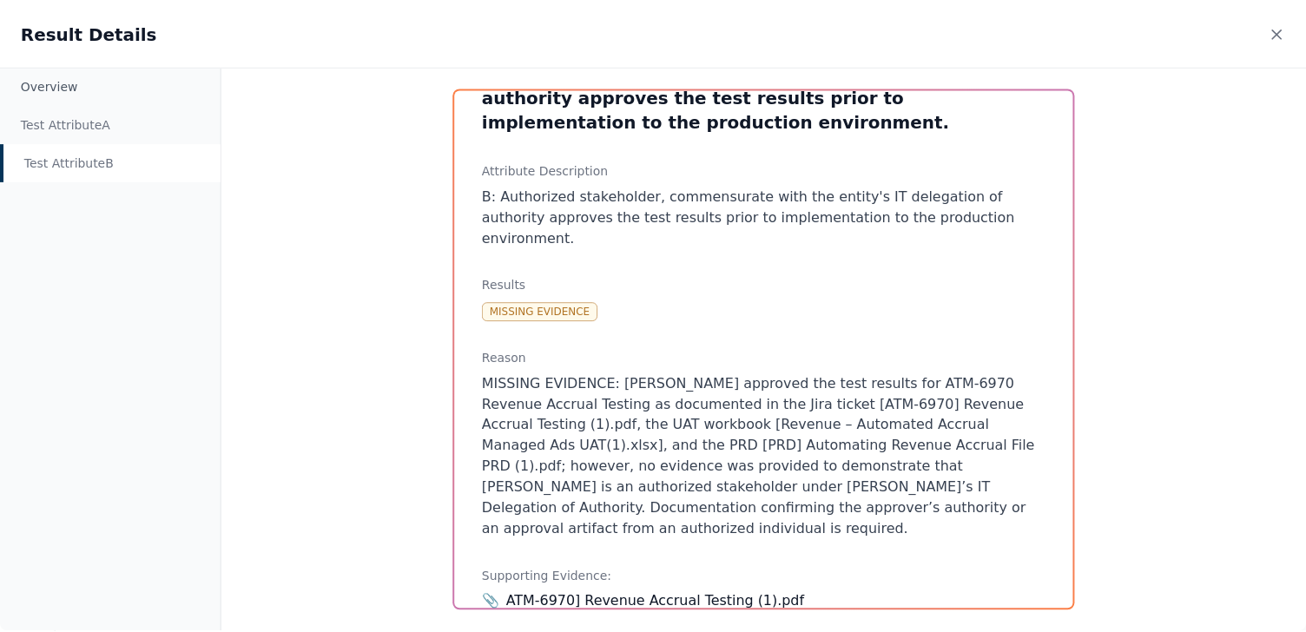
scroll to position [55, 0]
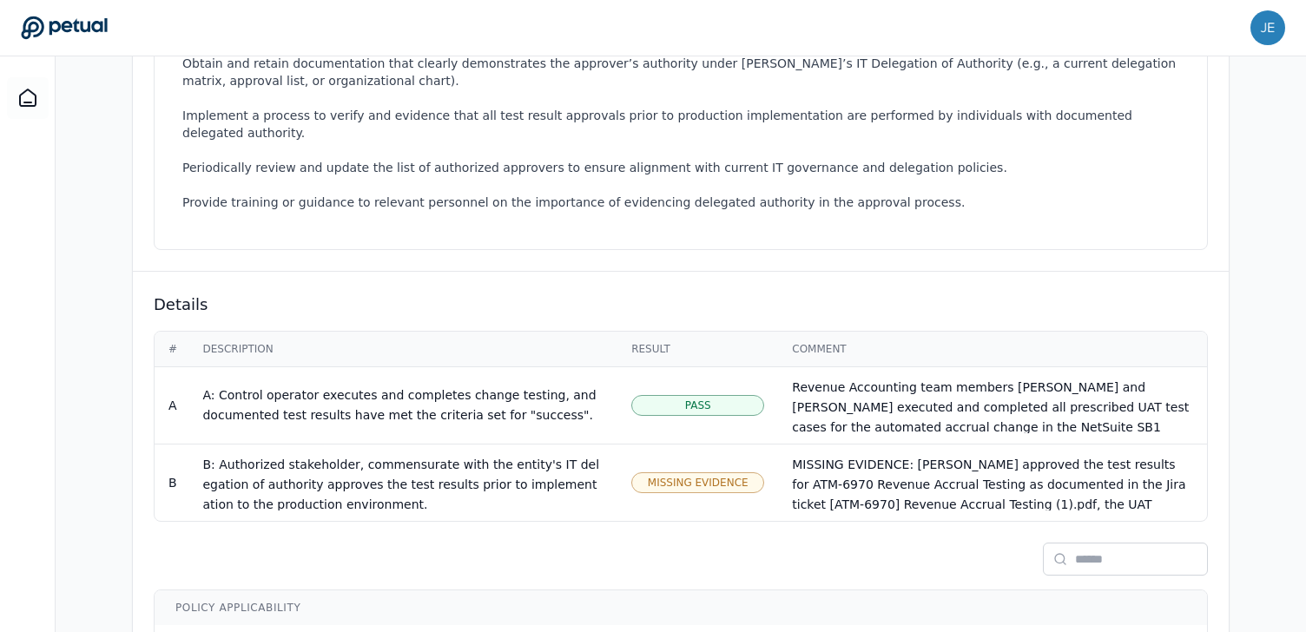
scroll to position [731, 0]
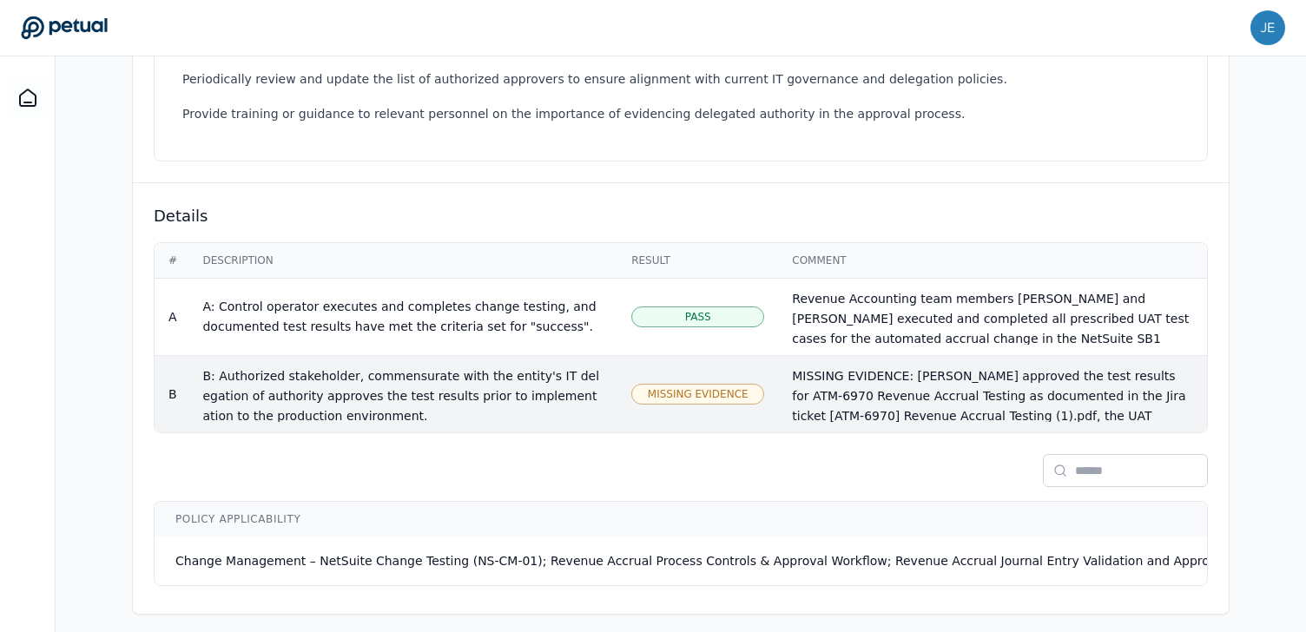
click at [737, 386] on div "Missing Evidence" at bounding box center [697, 394] width 133 height 21
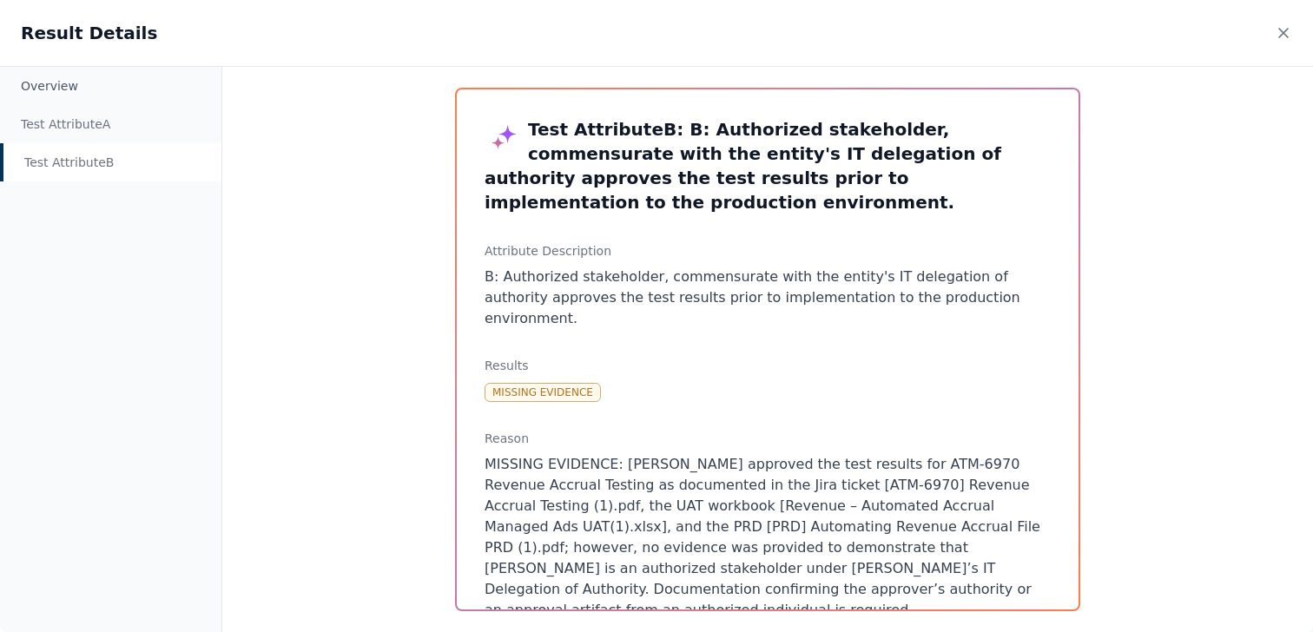
click at [307, 320] on div "Overview Test Attribute A Test Attribute B Test Attribute B : B: Authorized sta…" at bounding box center [656, 349] width 1313 height 566
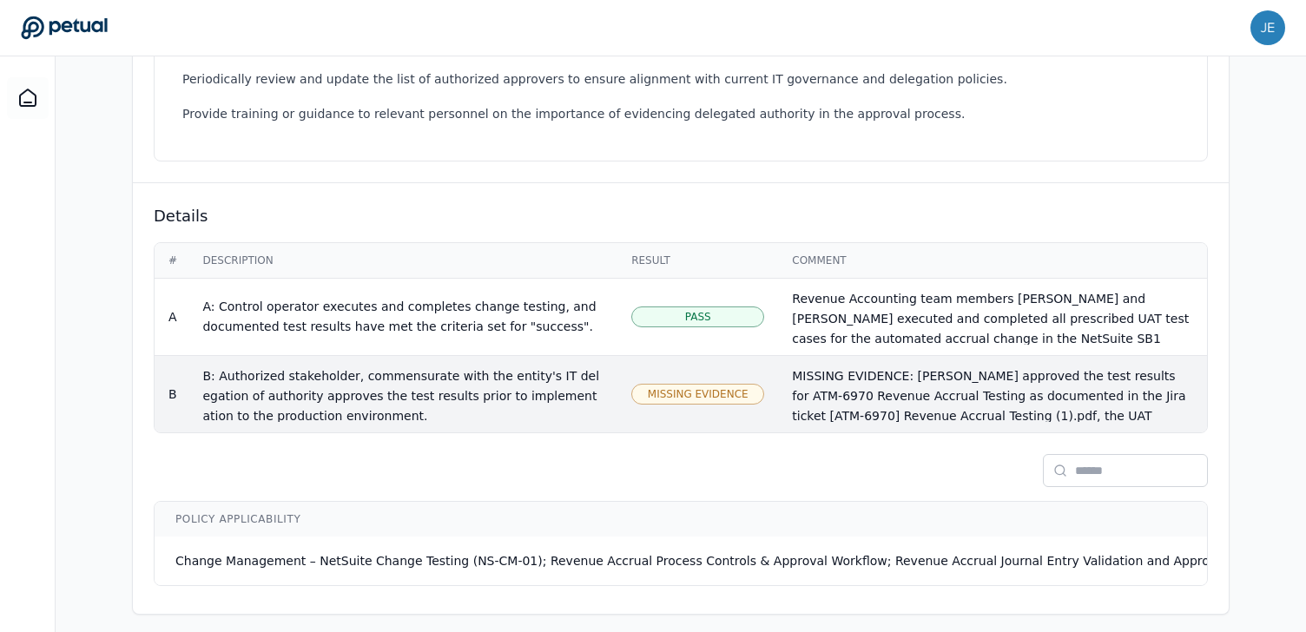
click at [723, 387] on span "Missing Evidence" at bounding box center [698, 394] width 101 height 14
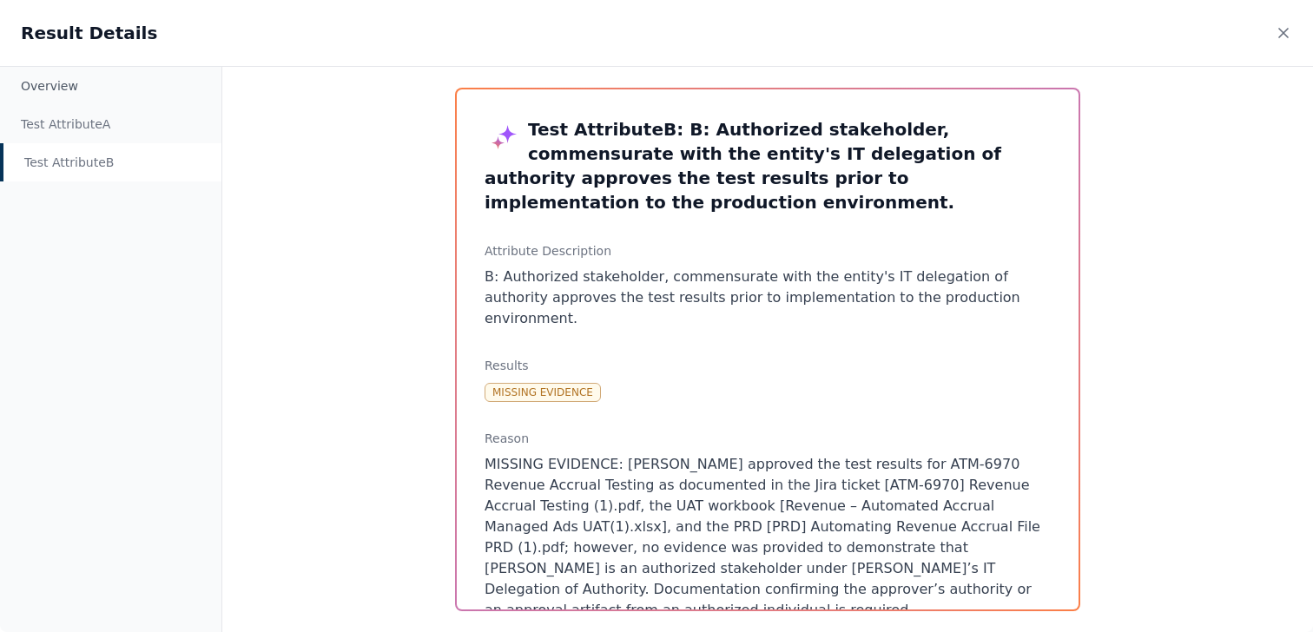
click at [566, 383] on div "Missing Evidence" at bounding box center [543, 392] width 116 height 19
click at [389, 279] on div "Overview Test Attribute A Test Attribute B Test Attribute B : B: Authorized sta…" at bounding box center [656, 349] width 1313 height 566
click at [486, 83] on div "Test Attribute B : B: Authorized stakeholder, commensurate with the entity's IT…" at bounding box center [767, 349] width 667 height 565
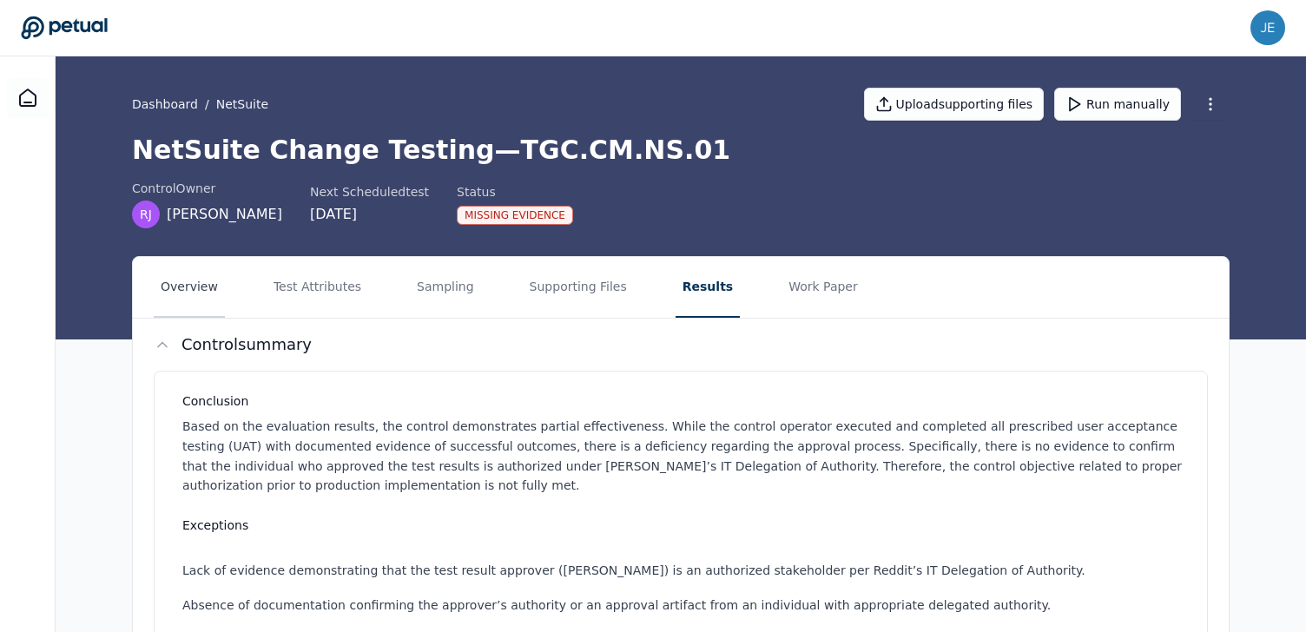
click at [198, 291] on button "Overview" at bounding box center [189, 287] width 71 height 61
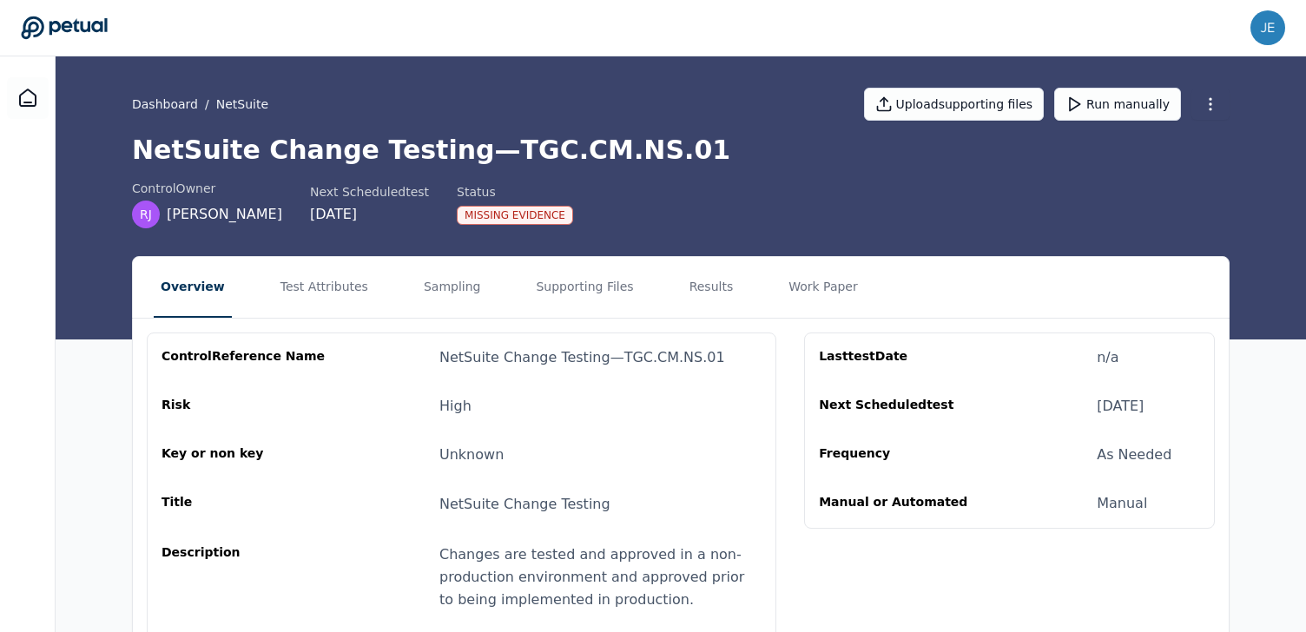
click at [478, 222] on div "Missing Evidence" at bounding box center [515, 215] width 116 height 19
click at [478, 215] on div "Missing Evidence" at bounding box center [515, 215] width 116 height 19
click at [817, 291] on button "Work Paper" at bounding box center [823, 287] width 83 height 61
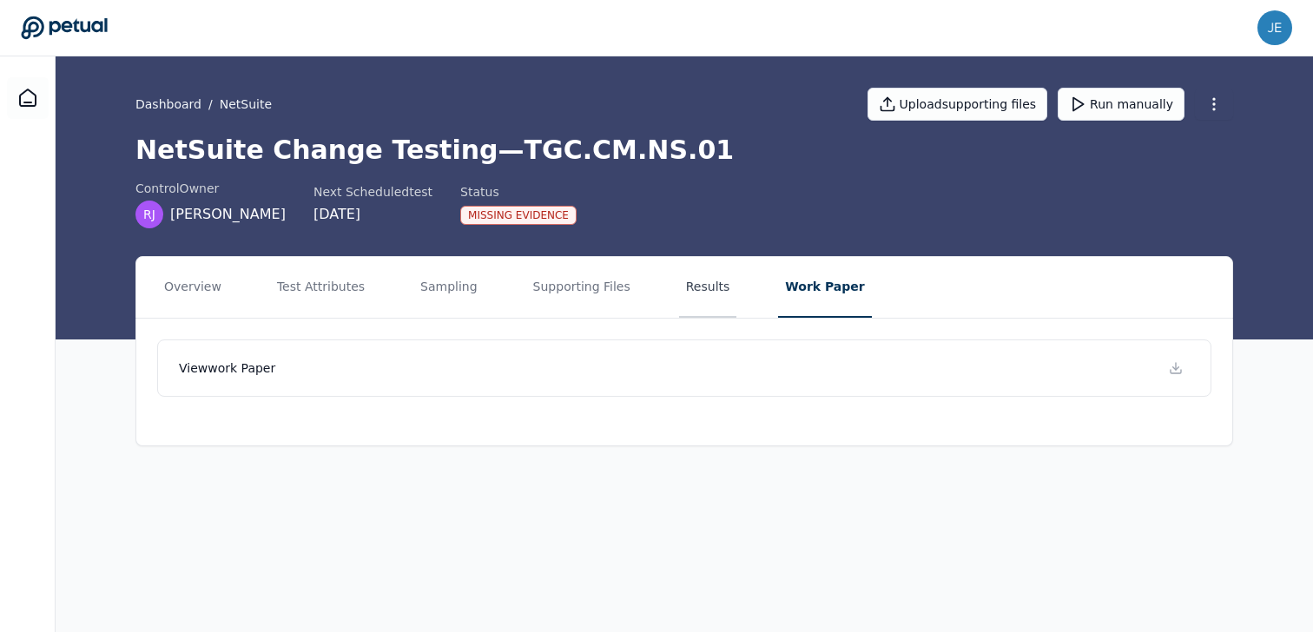
click at [708, 291] on button "Results" at bounding box center [708, 287] width 58 height 61
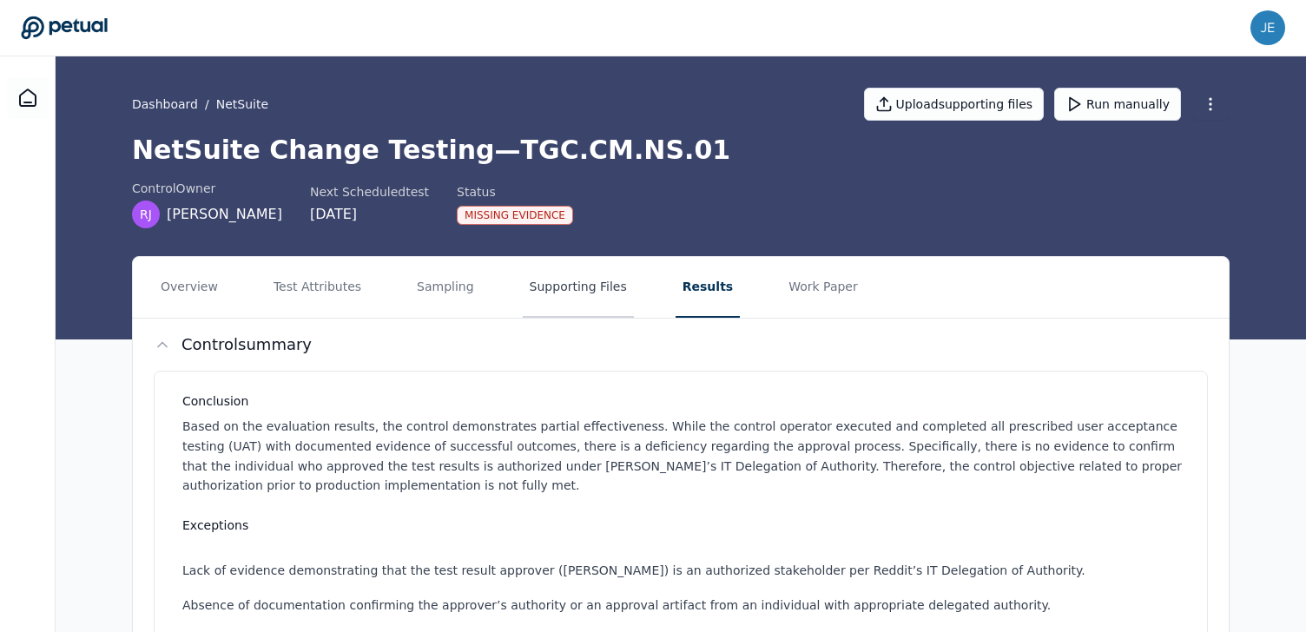
click at [590, 291] on button "Supporting Files" at bounding box center [578, 287] width 111 height 61
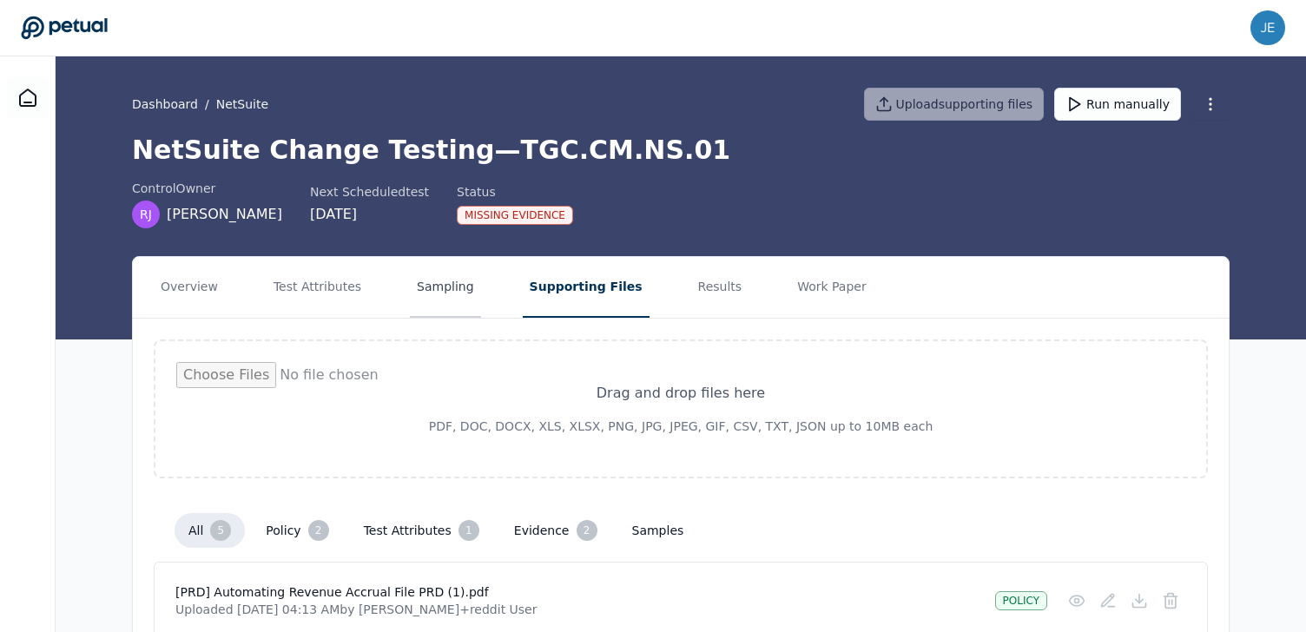
click at [437, 312] on button "Sampling" at bounding box center [445, 287] width 71 height 61
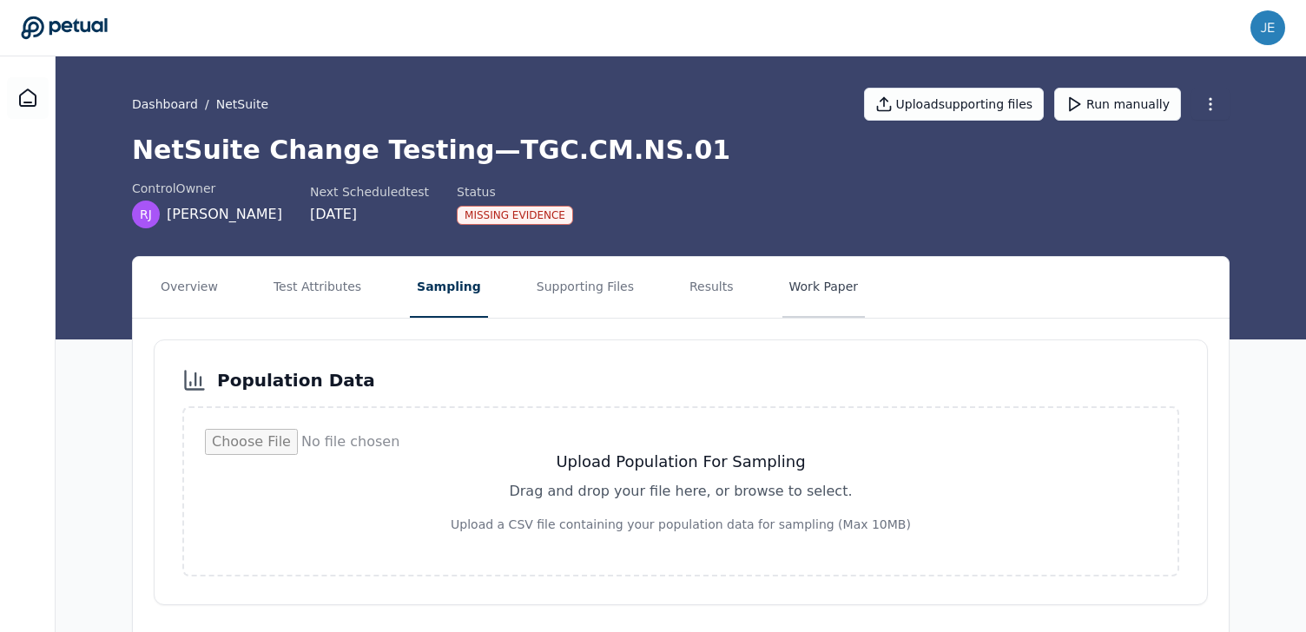
click at [827, 289] on button "Work Paper" at bounding box center [824, 287] width 83 height 61
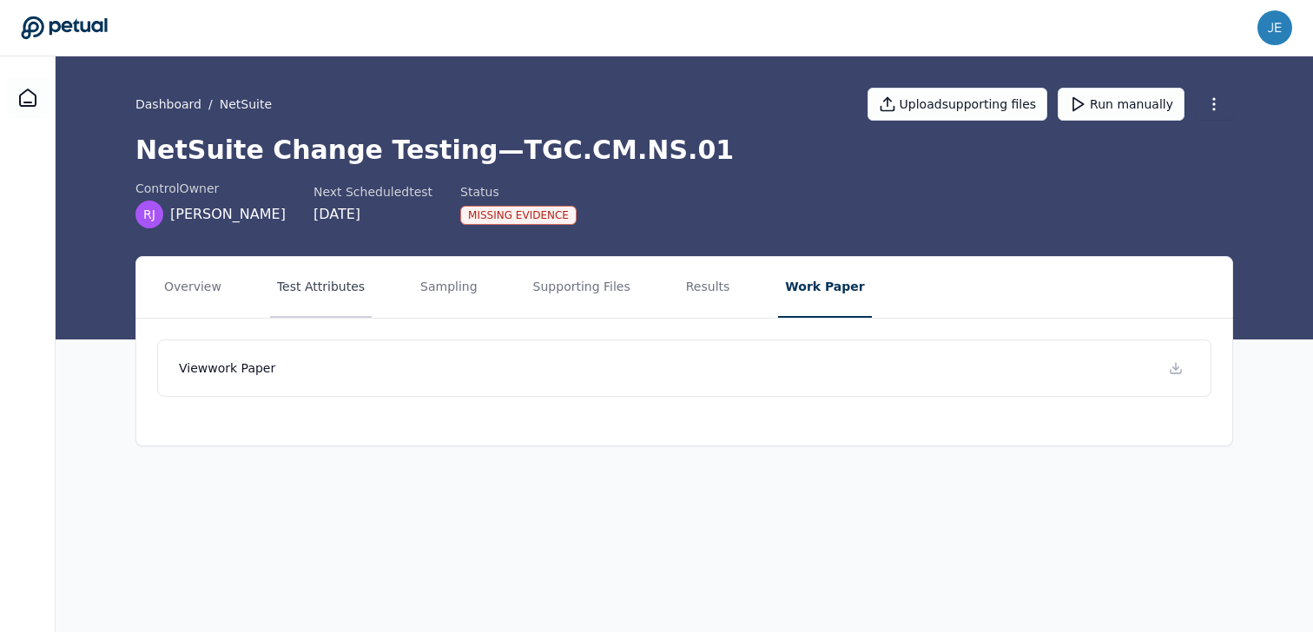
click at [326, 271] on button "Test Attributes" at bounding box center [321, 287] width 102 height 61
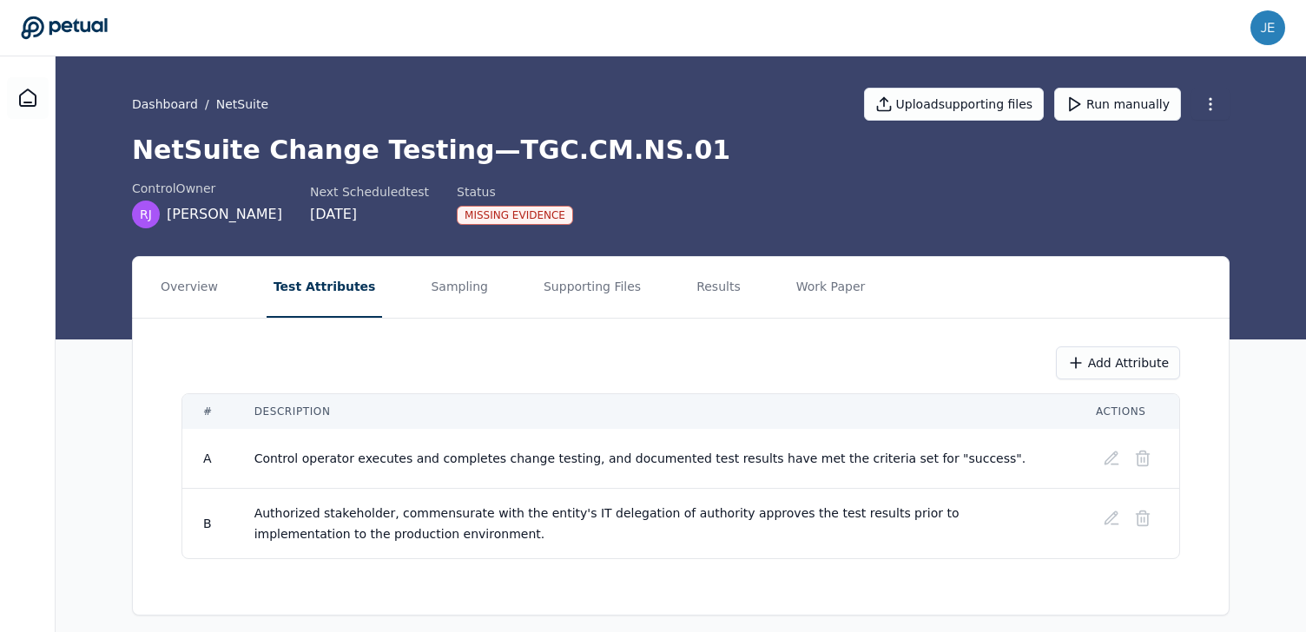
click at [461, 220] on div "Missing Evidence" at bounding box center [515, 215] width 116 height 19
click at [190, 288] on button "Overview" at bounding box center [189, 287] width 71 height 61
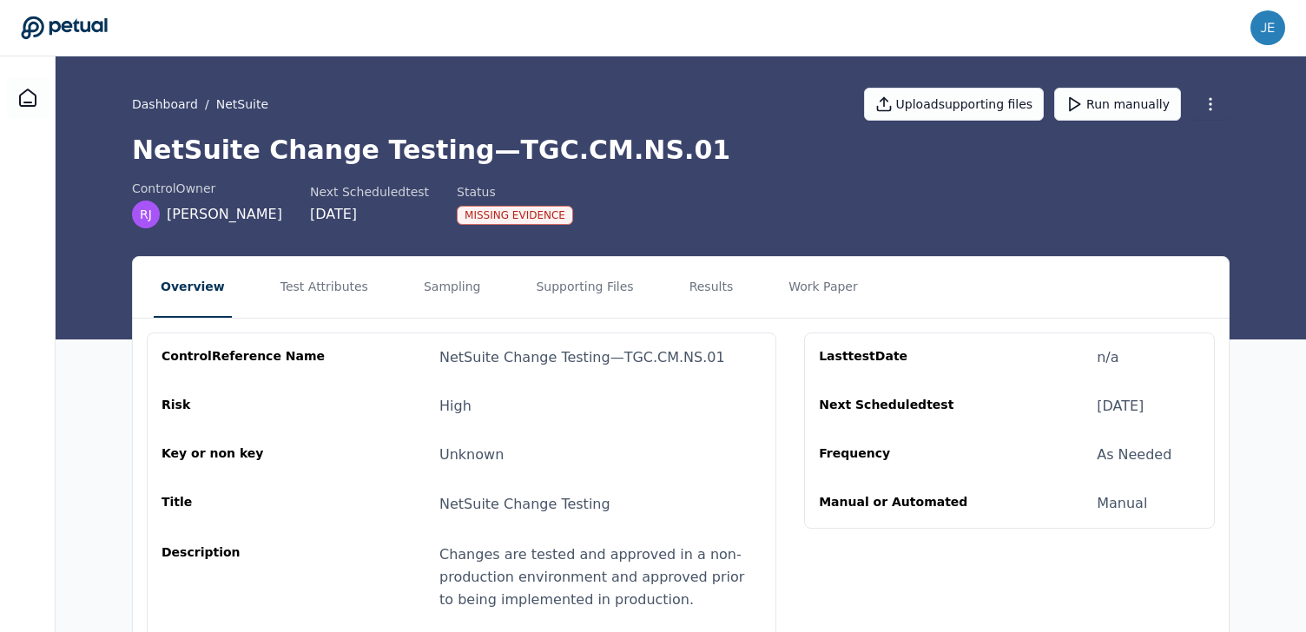
scroll to position [182, 0]
